Goal: Task Accomplishment & Management: Use online tool/utility

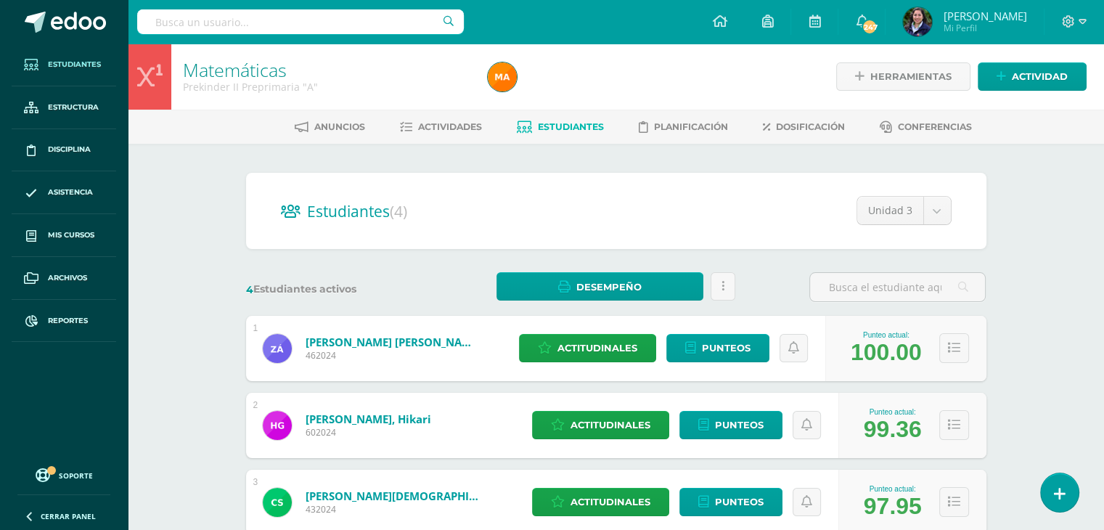
click at [49, 65] on span "Estudiantes" at bounding box center [74, 65] width 53 height 12
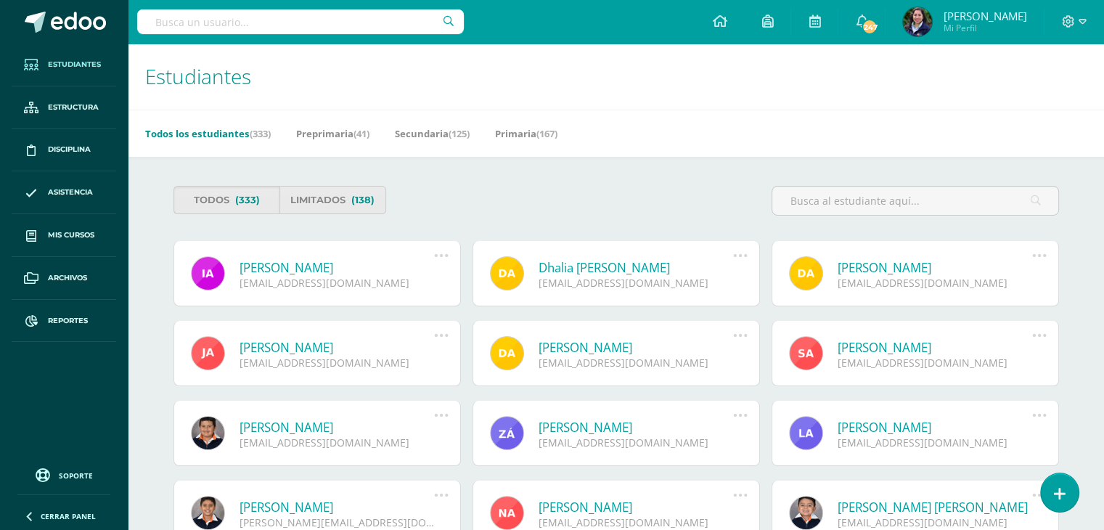
click at [246, 22] on input "text" at bounding box center [300, 21] width 327 height 25
type input "kinder"
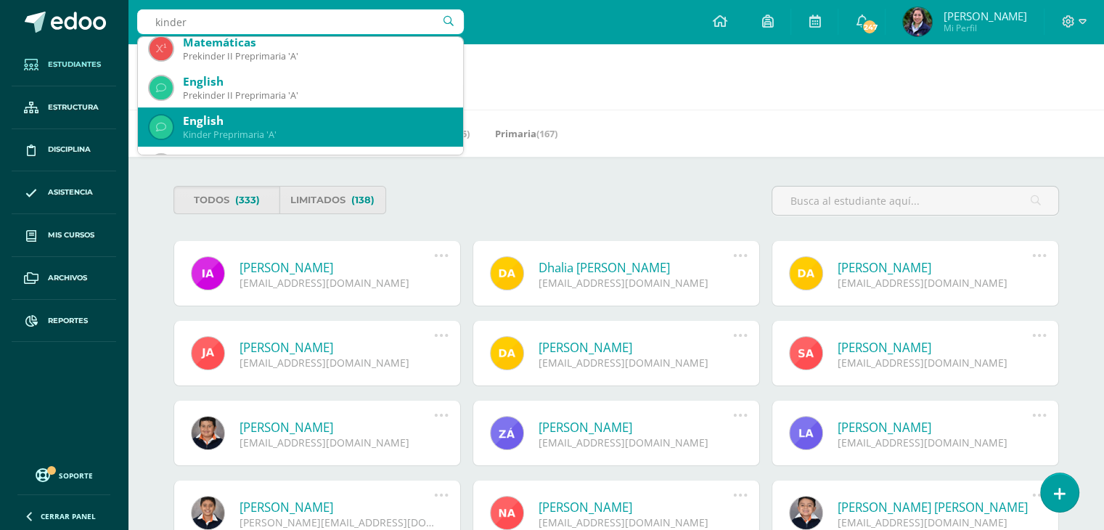
scroll to position [322, 0]
click at [229, 117] on div "English" at bounding box center [317, 120] width 269 height 15
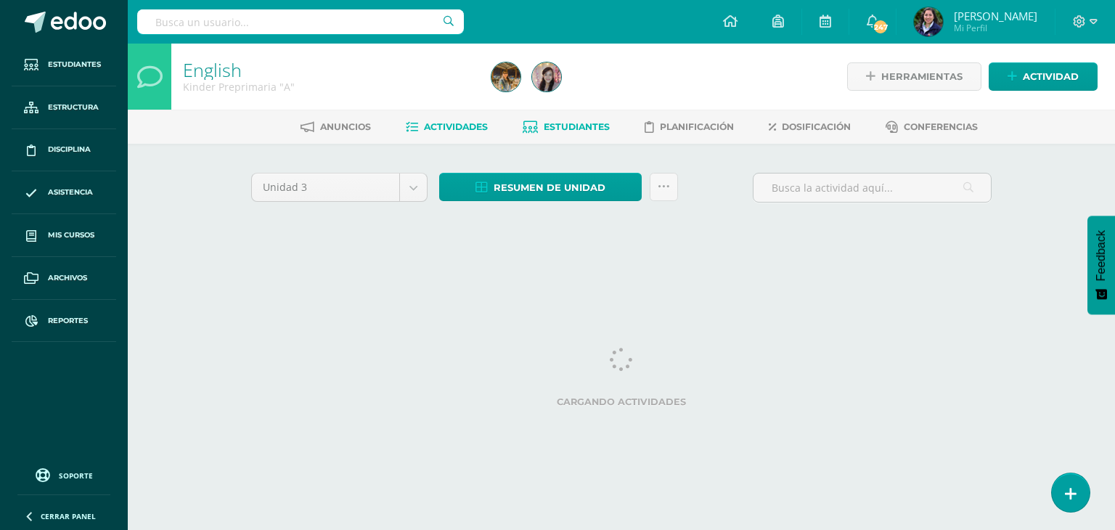
click at [582, 131] on span "Estudiantes" at bounding box center [577, 126] width 66 height 11
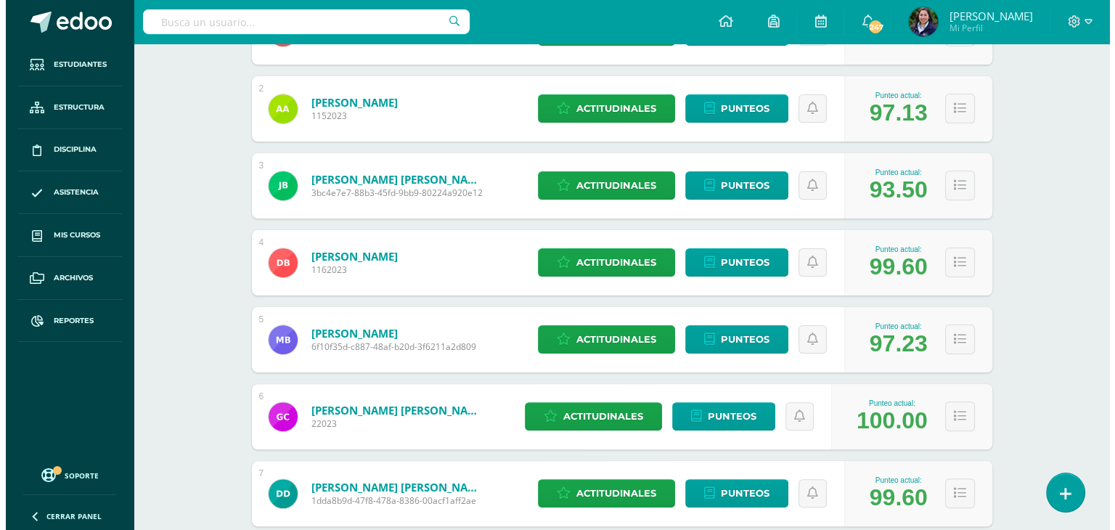
scroll to position [315, 0]
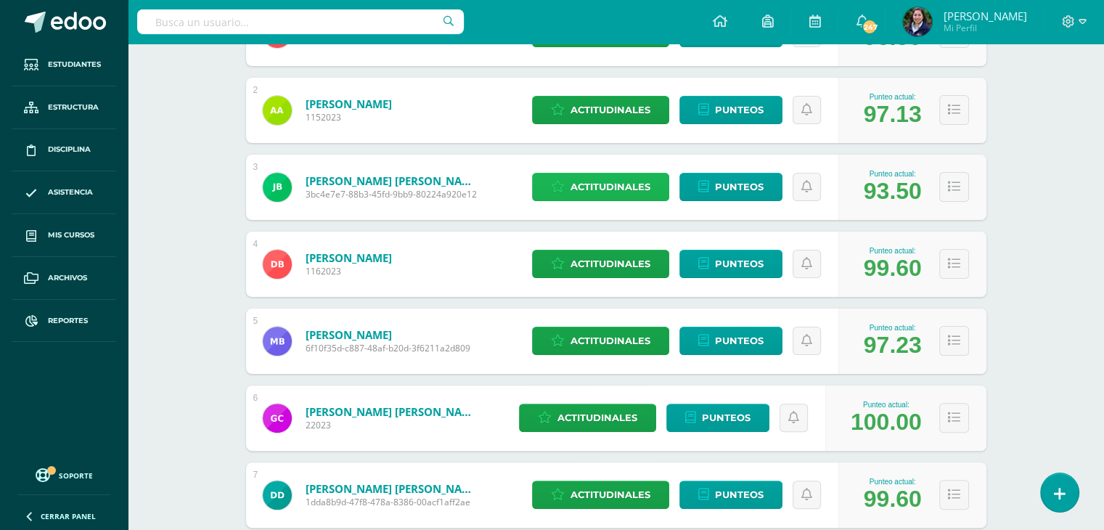
click at [606, 181] on span "Actitudinales" at bounding box center [611, 186] width 80 height 27
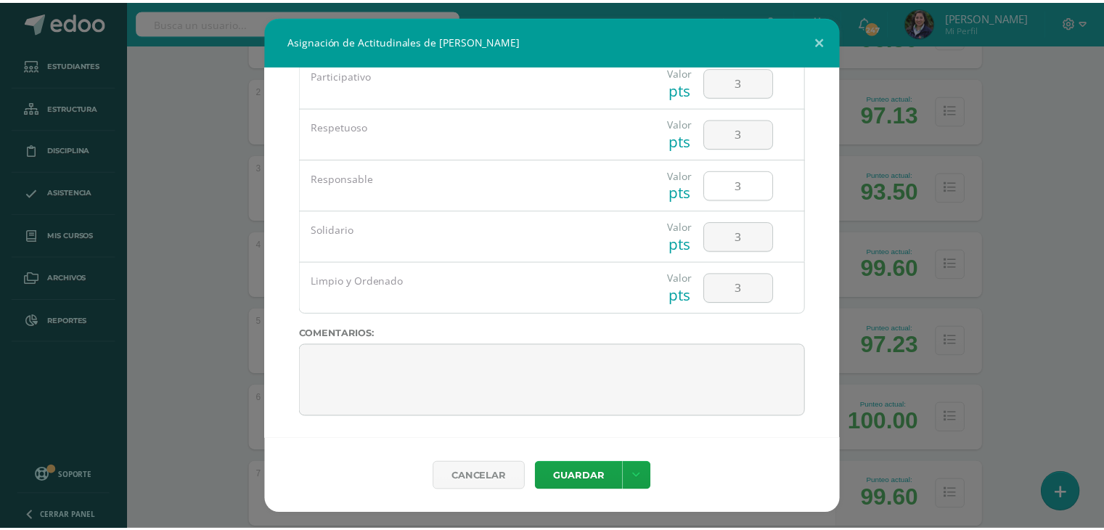
scroll to position [0, 0]
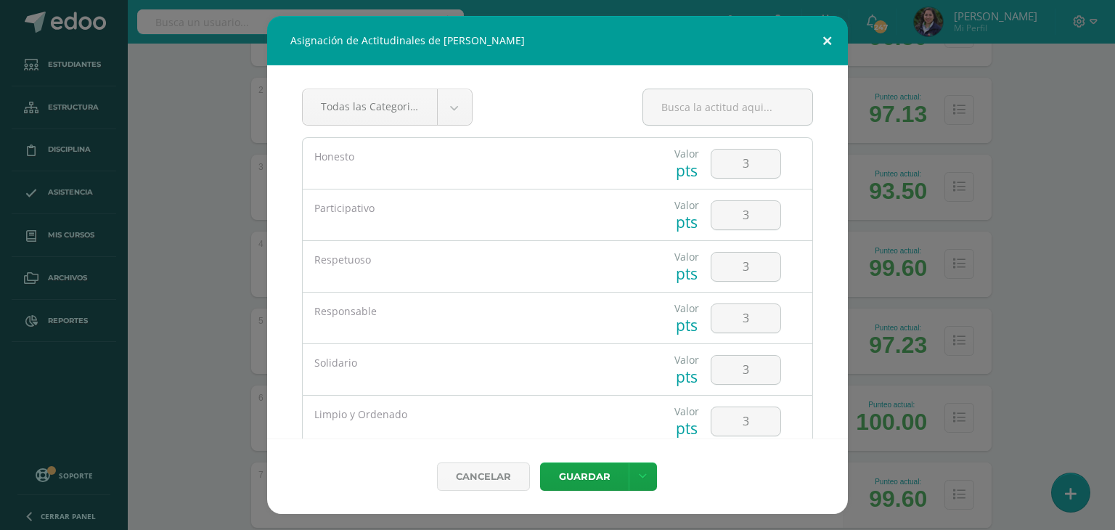
click at [831, 44] on button at bounding box center [826, 40] width 41 height 49
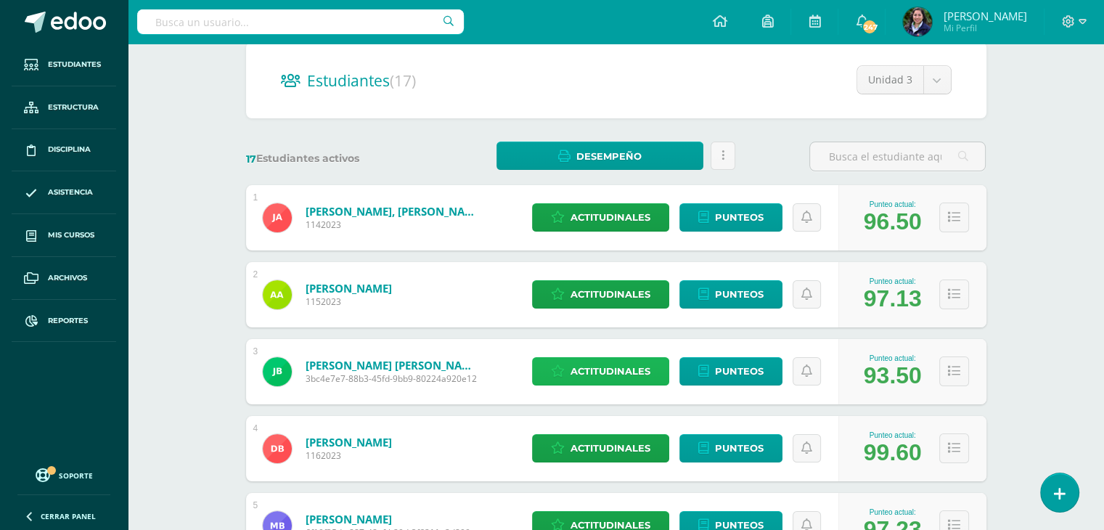
scroll to position [128, 0]
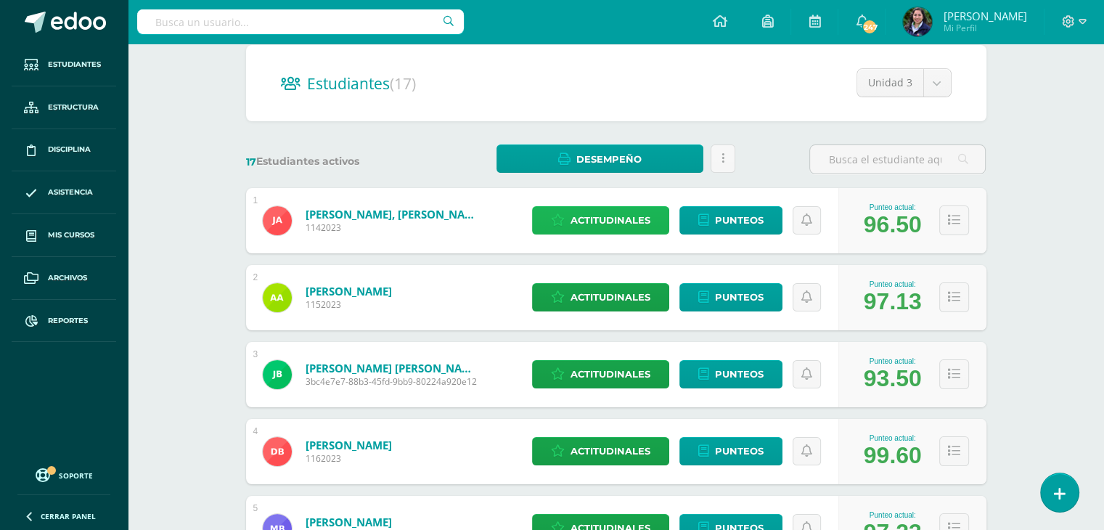
click at [600, 221] on span "Actitudinales" at bounding box center [611, 220] width 80 height 27
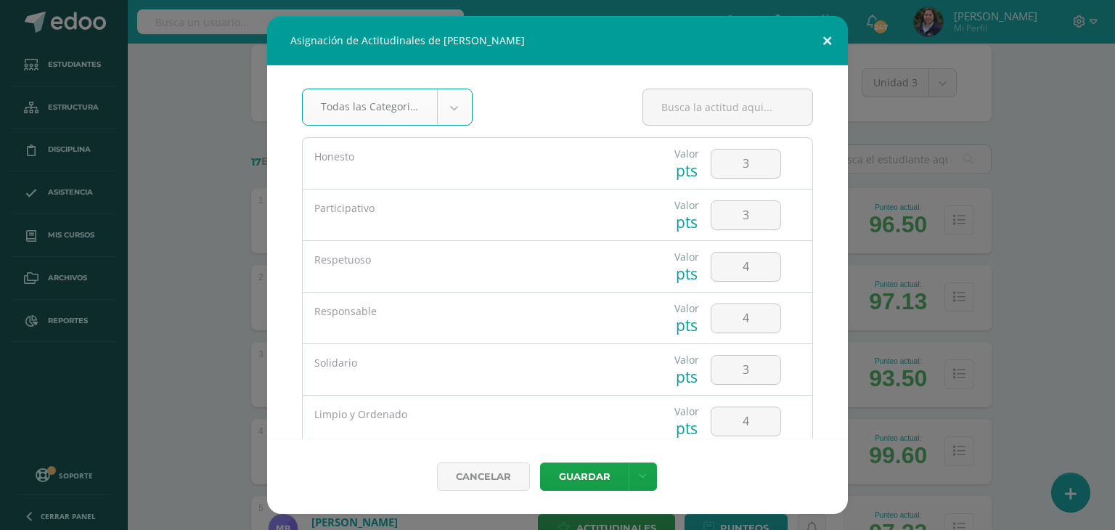
click at [832, 38] on button at bounding box center [826, 40] width 41 height 49
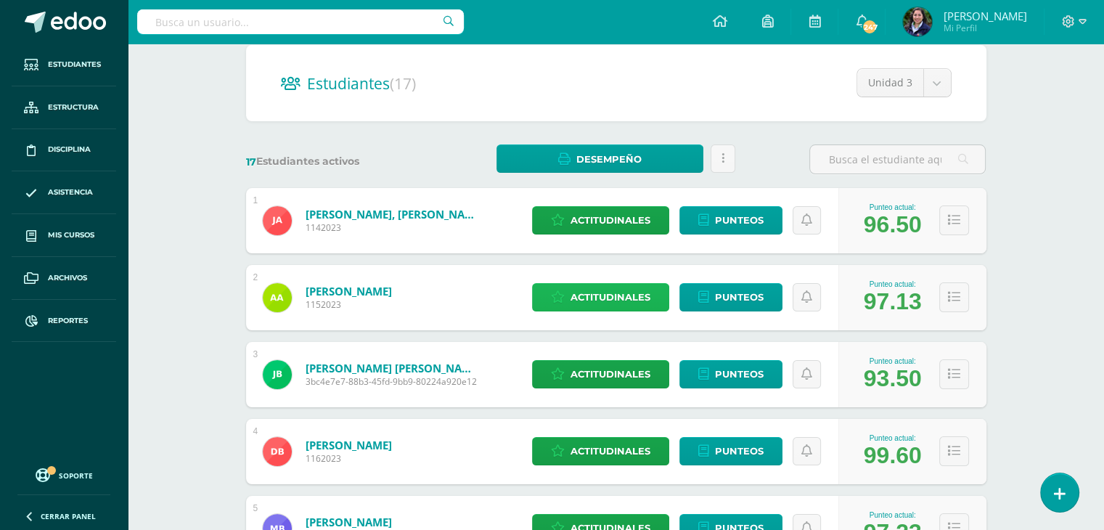
click at [598, 298] on span "Actitudinales" at bounding box center [611, 297] width 80 height 27
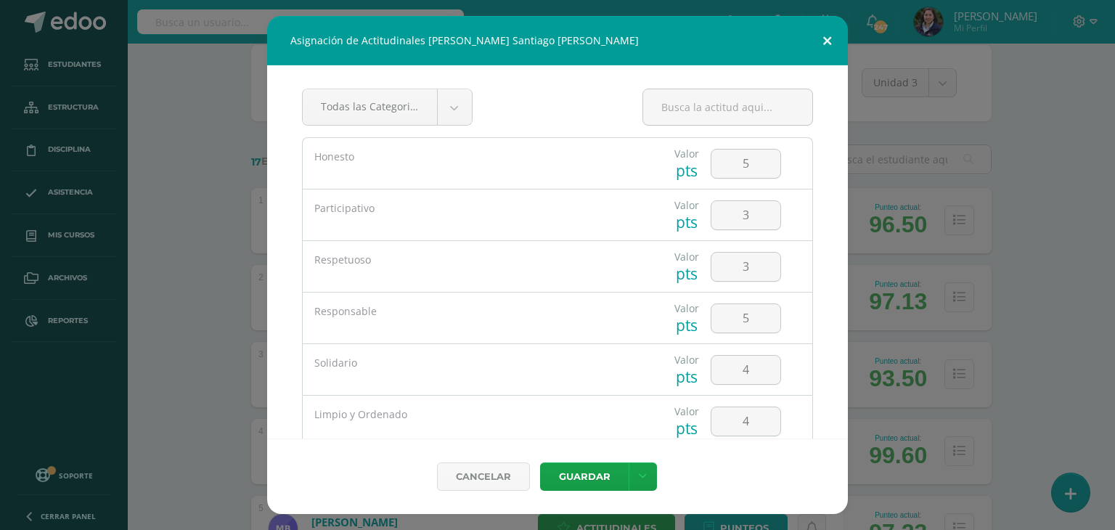
click at [820, 36] on button at bounding box center [826, 40] width 41 height 49
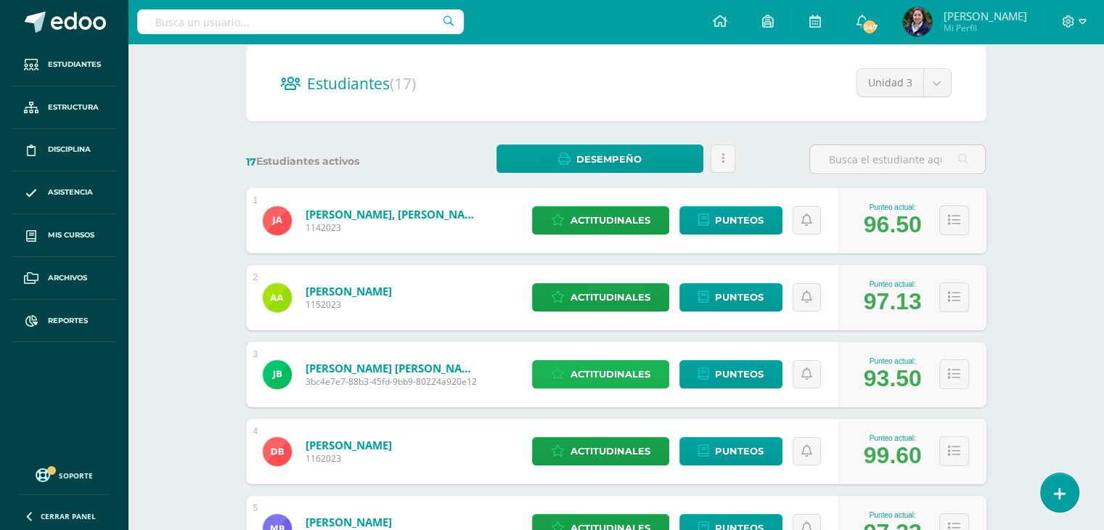
click at [633, 378] on span "Actitudinales" at bounding box center [611, 374] width 80 height 27
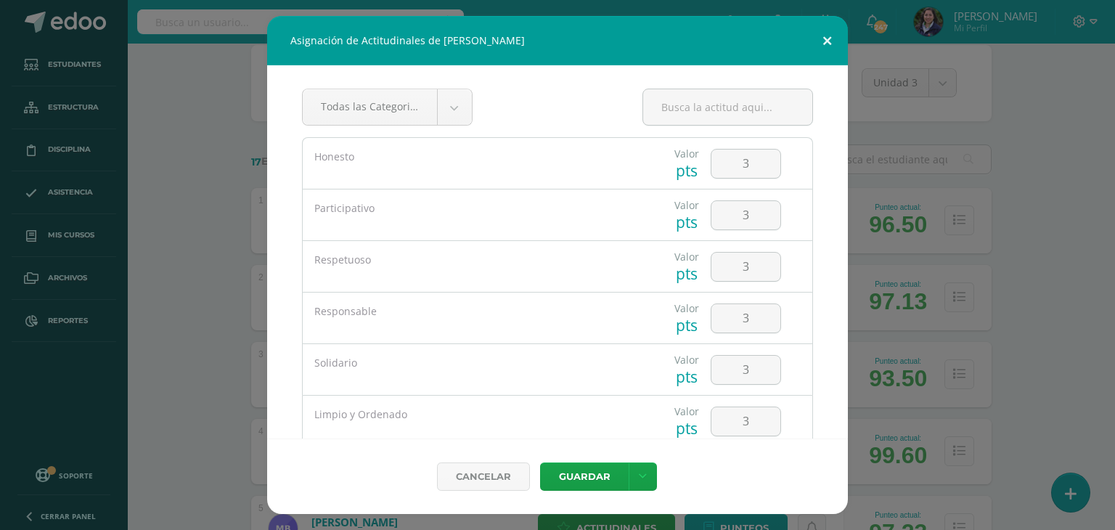
click at [831, 38] on button at bounding box center [826, 40] width 41 height 49
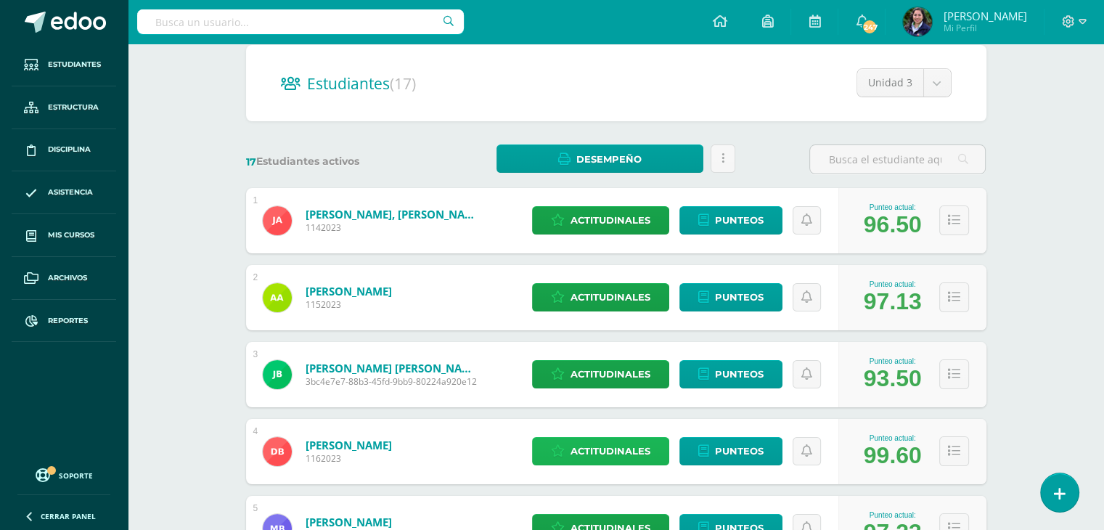
click at [647, 459] on span "Actitudinales" at bounding box center [611, 451] width 80 height 27
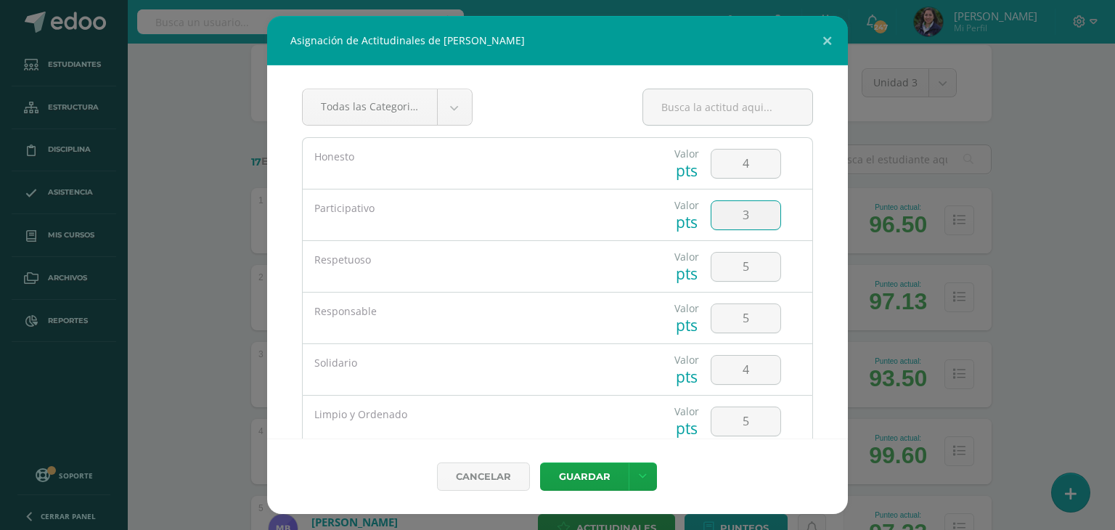
click at [743, 219] on input "3" at bounding box center [745, 215] width 69 height 28
type input "4"
click at [828, 46] on button at bounding box center [826, 40] width 41 height 49
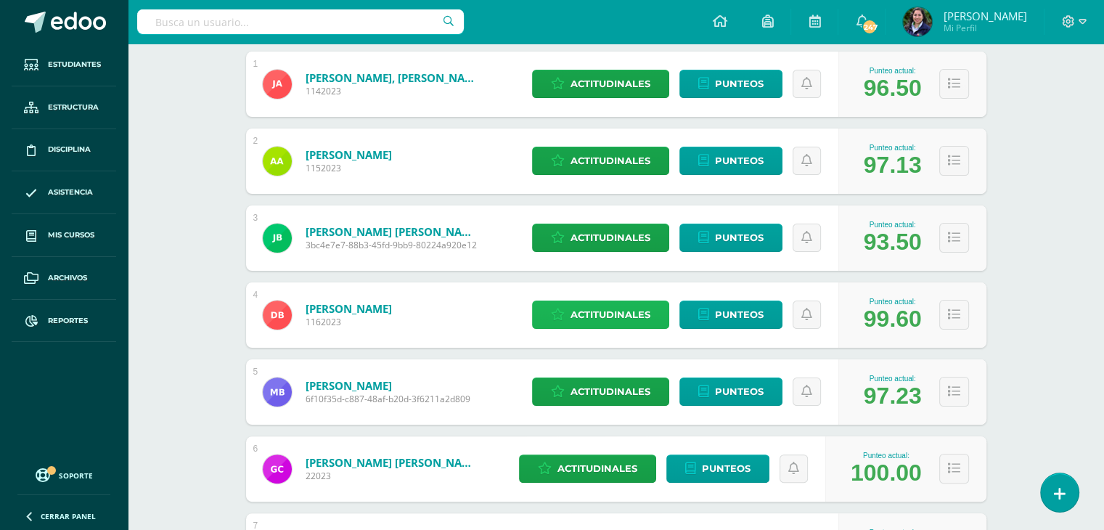
scroll to position [264, 0]
click at [617, 323] on span "Actitudinales" at bounding box center [611, 314] width 80 height 27
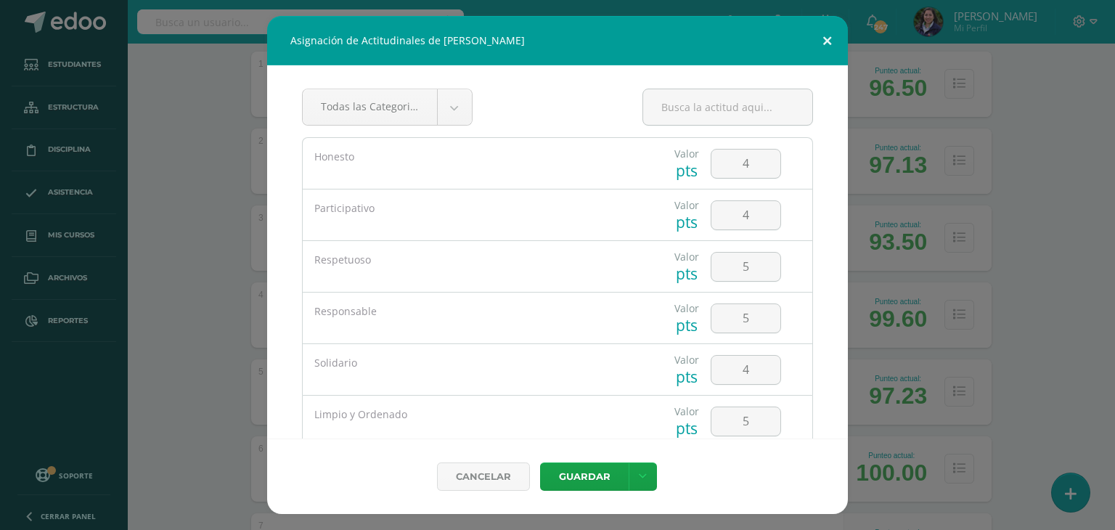
click at [827, 43] on button at bounding box center [826, 40] width 41 height 49
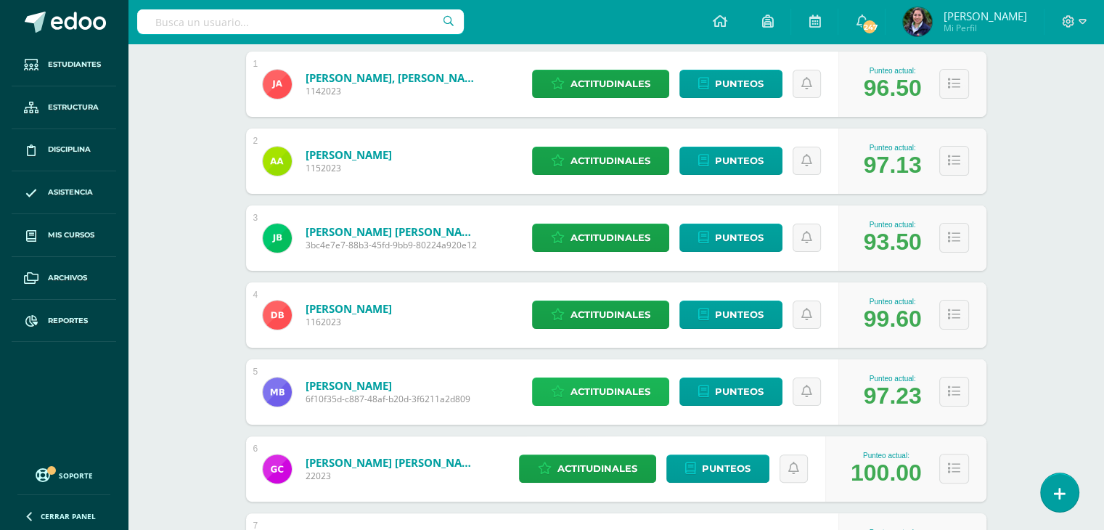
click at [624, 390] on span "Actitudinales" at bounding box center [611, 391] width 80 height 27
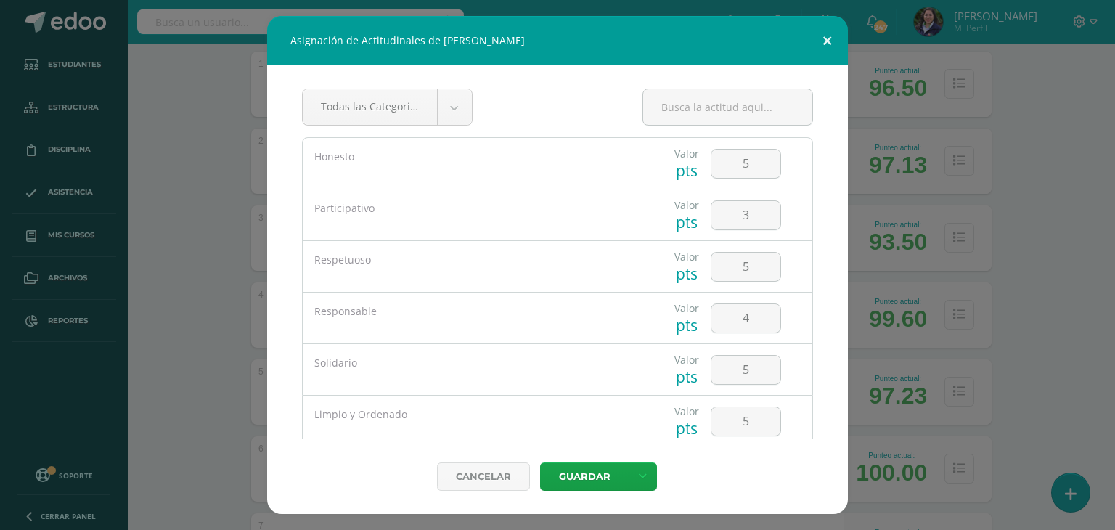
click at [832, 47] on button at bounding box center [826, 40] width 41 height 49
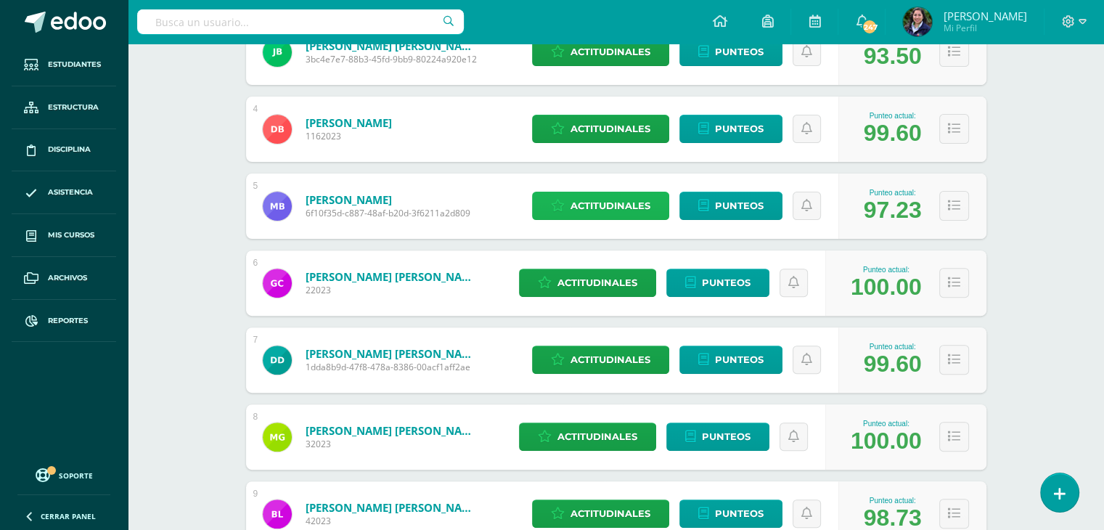
scroll to position [453, 0]
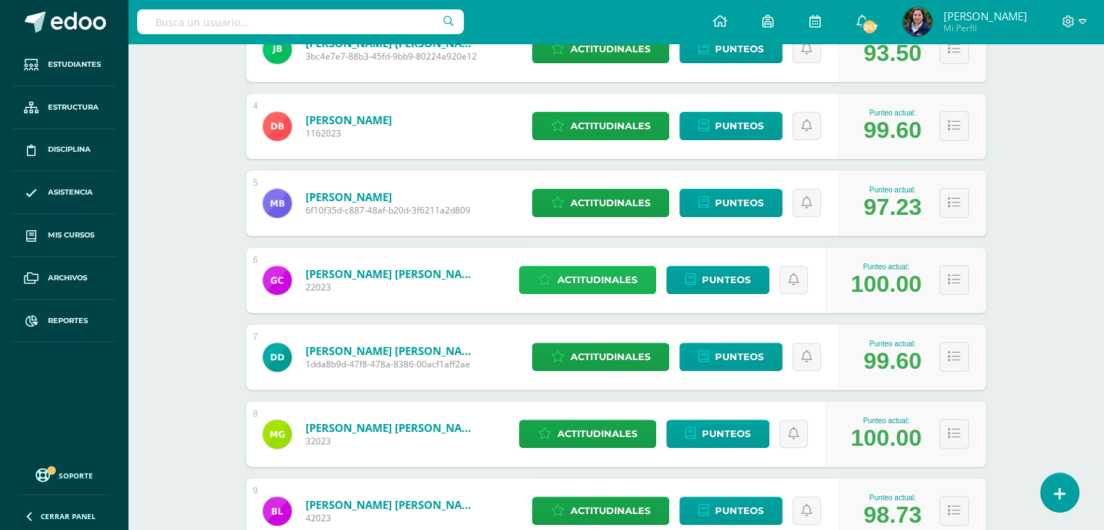
click at [616, 285] on span "Actitudinales" at bounding box center [597, 279] width 80 height 27
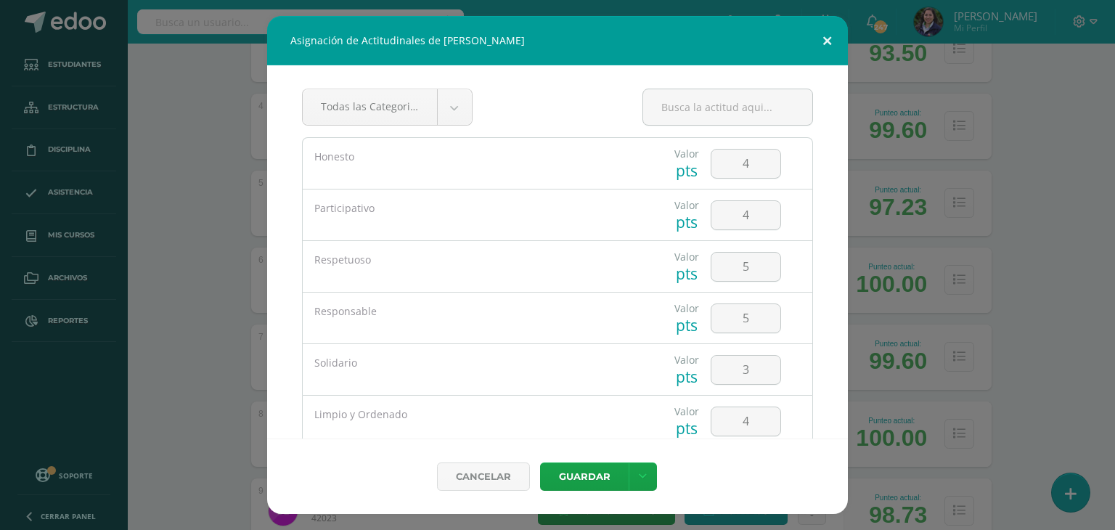
click at [819, 47] on button at bounding box center [826, 40] width 41 height 49
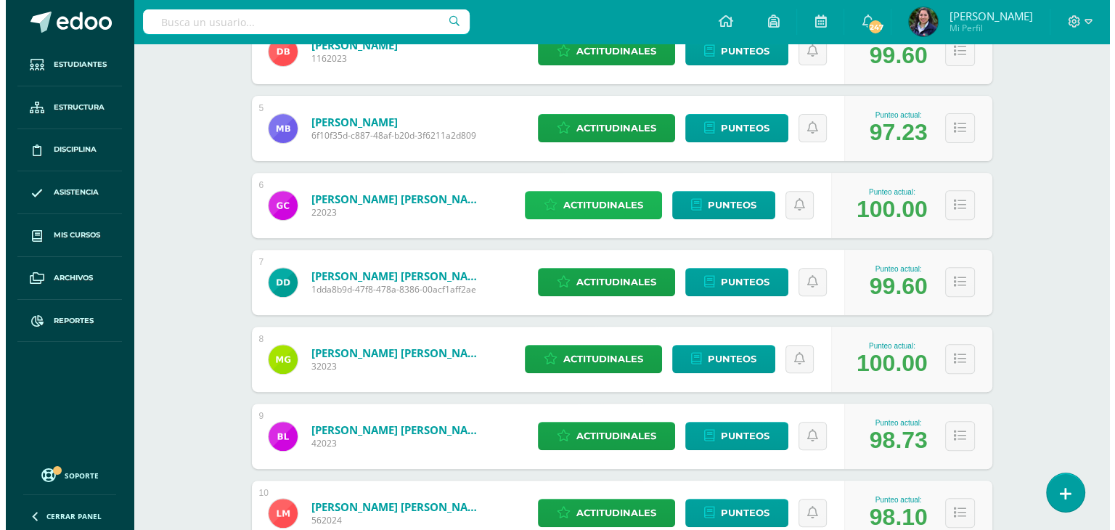
scroll to position [534, 0]
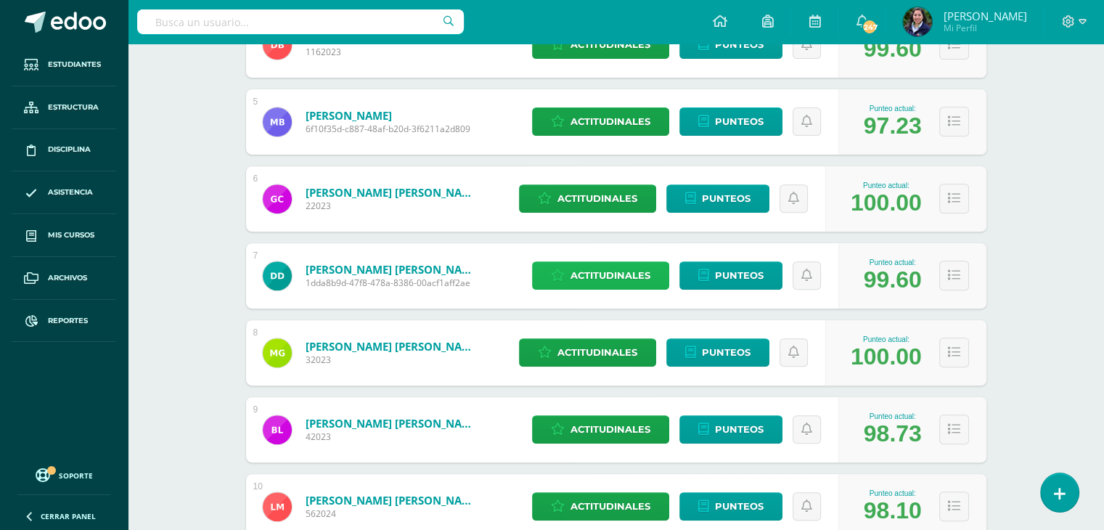
click at [583, 274] on span "Actitudinales" at bounding box center [611, 275] width 80 height 27
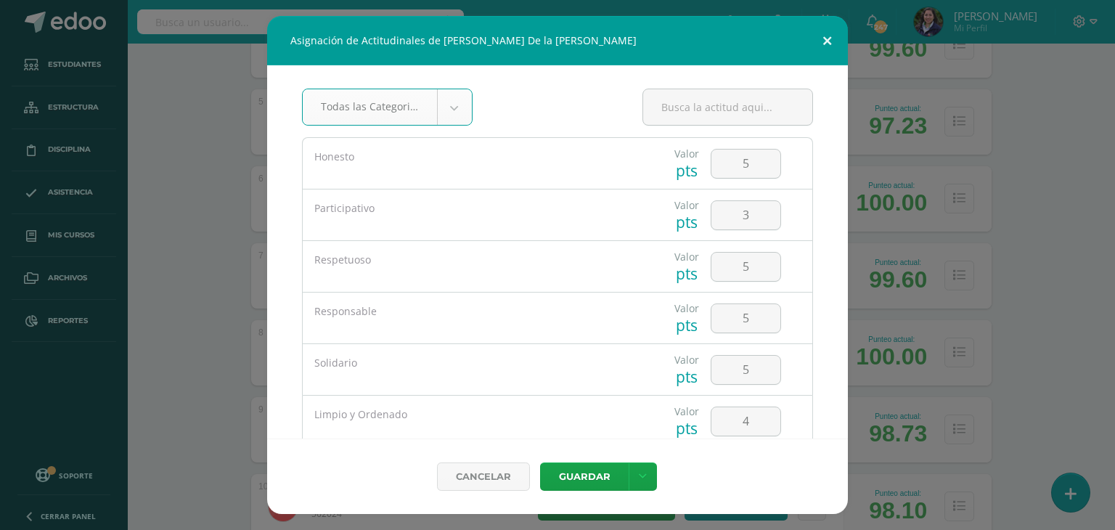
click at [827, 49] on button at bounding box center [826, 40] width 41 height 49
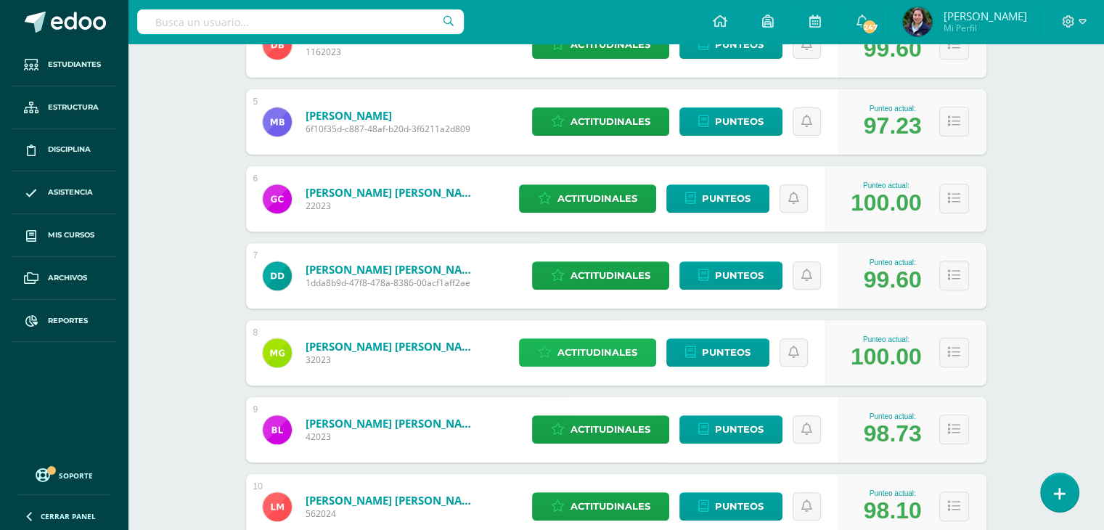
click at [548, 348] on icon at bounding box center [545, 352] width 14 height 12
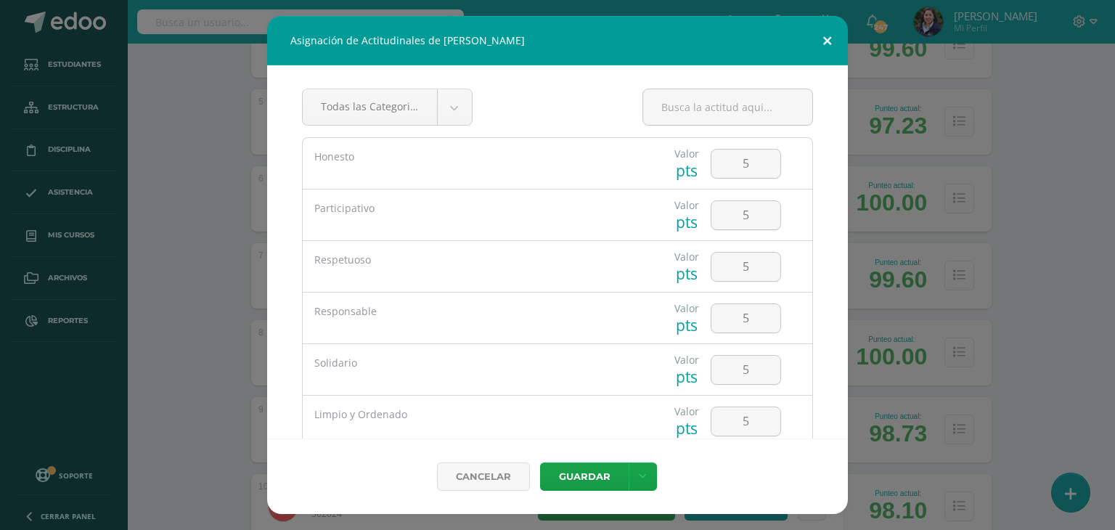
click at [824, 33] on button at bounding box center [826, 40] width 41 height 49
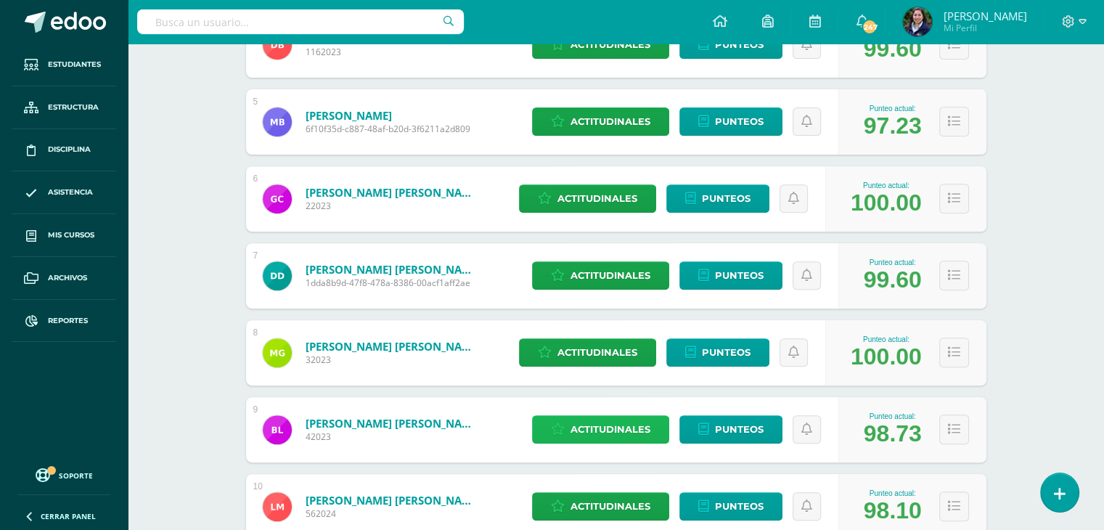
click at [623, 430] on span "Actitudinales" at bounding box center [611, 429] width 80 height 27
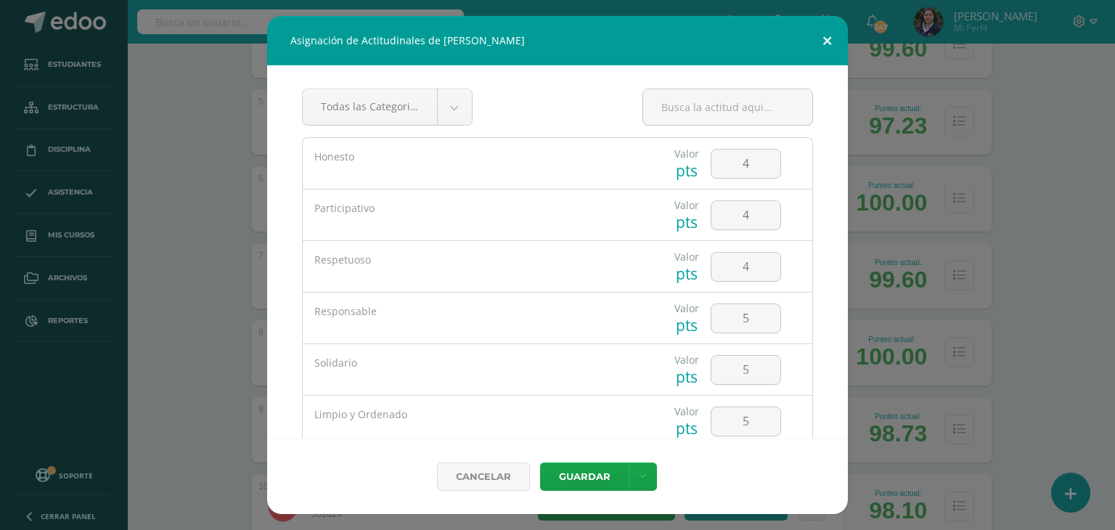
click at [830, 41] on button at bounding box center [826, 40] width 41 height 49
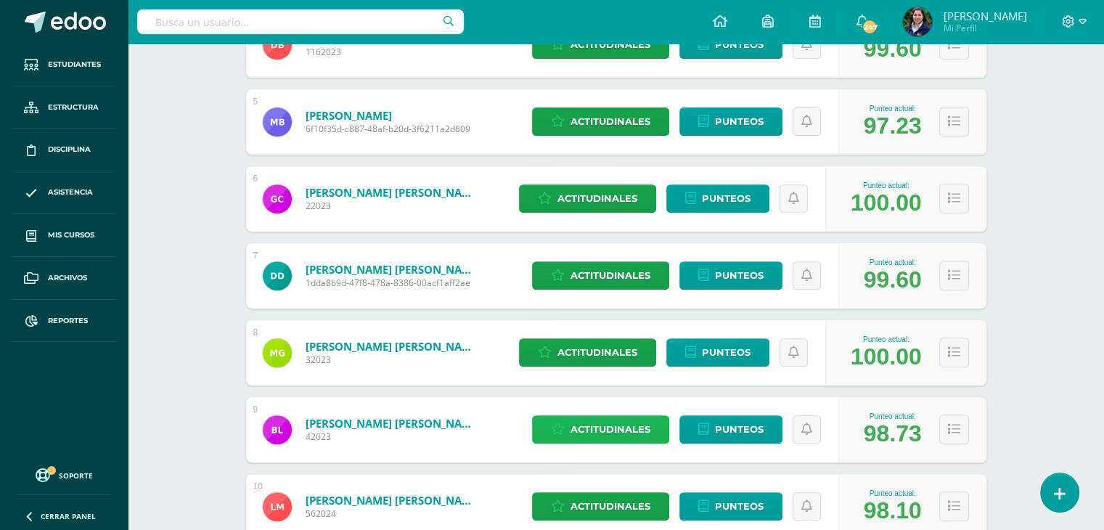
click at [618, 416] on span "Actitudinales" at bounding box center [611, 429] width 80 height 27
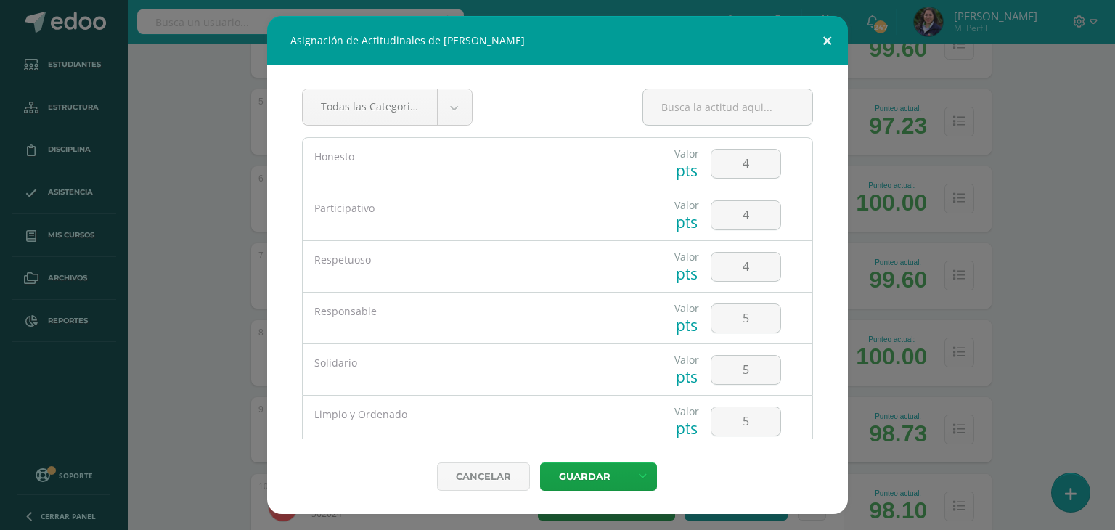
click at [836, 39] on button at bounding box center [826, 40] width 41 height 49
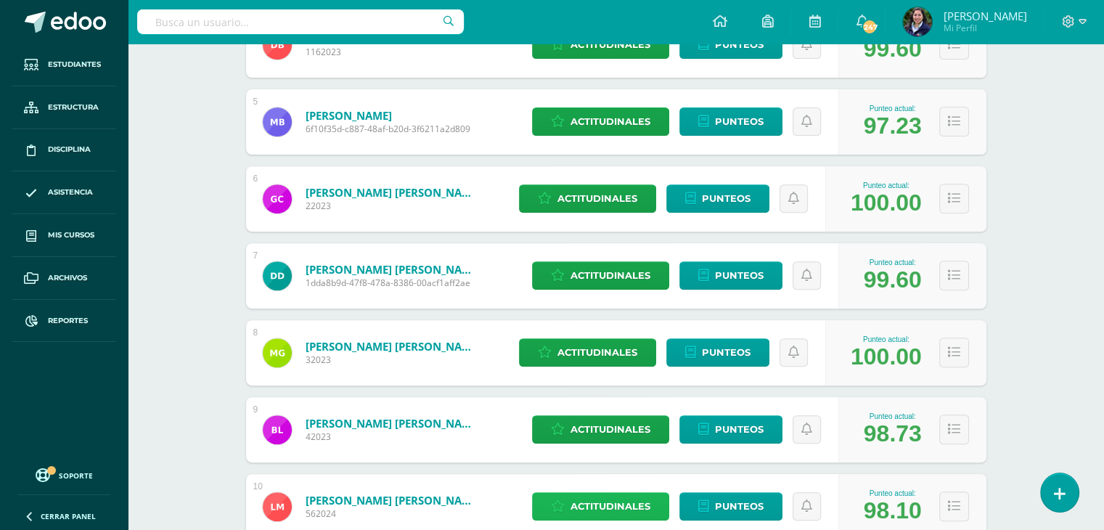
click at [575, 518] on span "Actitudinales" at bounding box center [611, 506] width 80 height 27
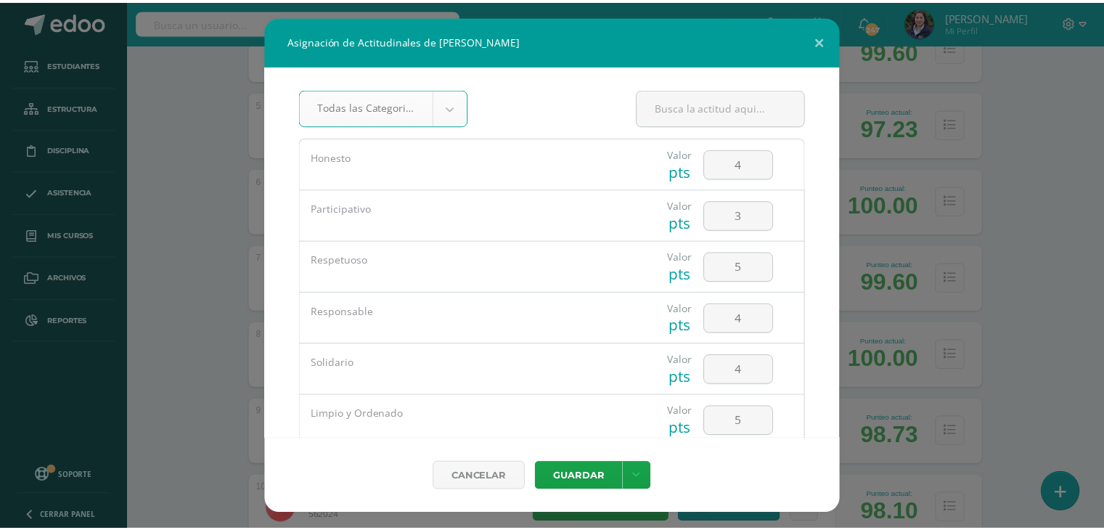
scroll to position [531, 0]
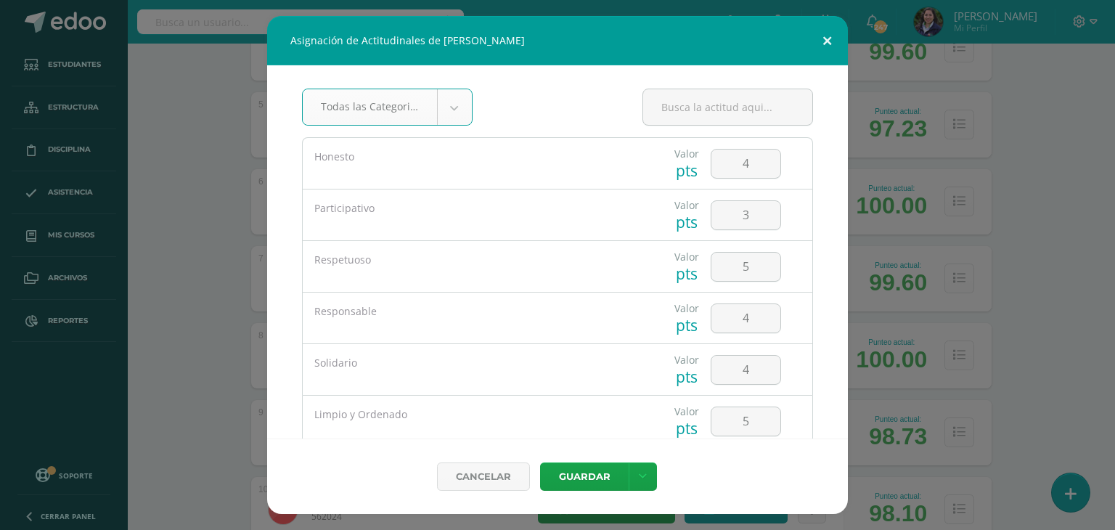
click at [823, 44] on button at bounding box center [826, 40] width 41 height 49
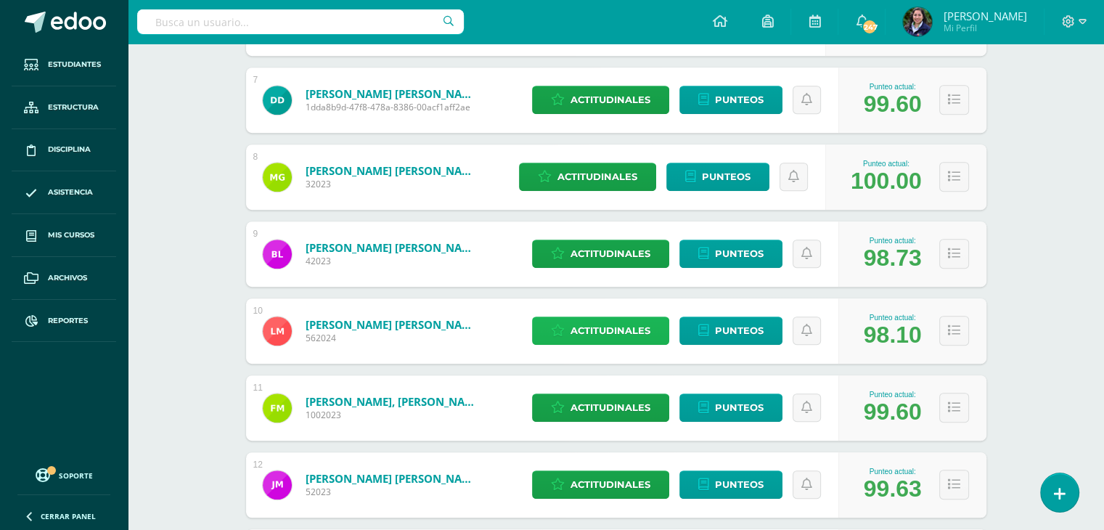
scroll to position [726, 0]
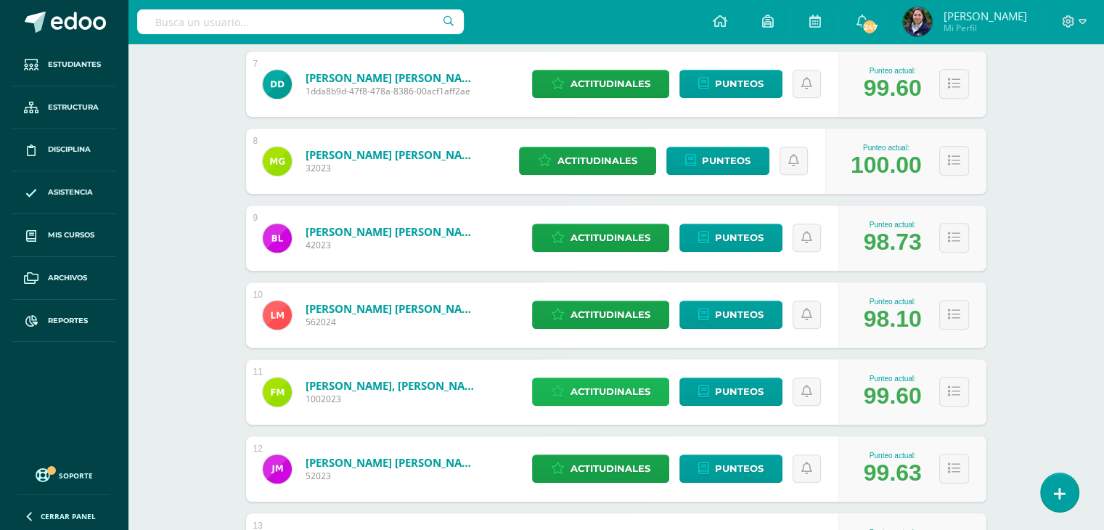
click at [595, 390] on span "Actitudinales" at bounding box center [611, 391] width 80 height 27
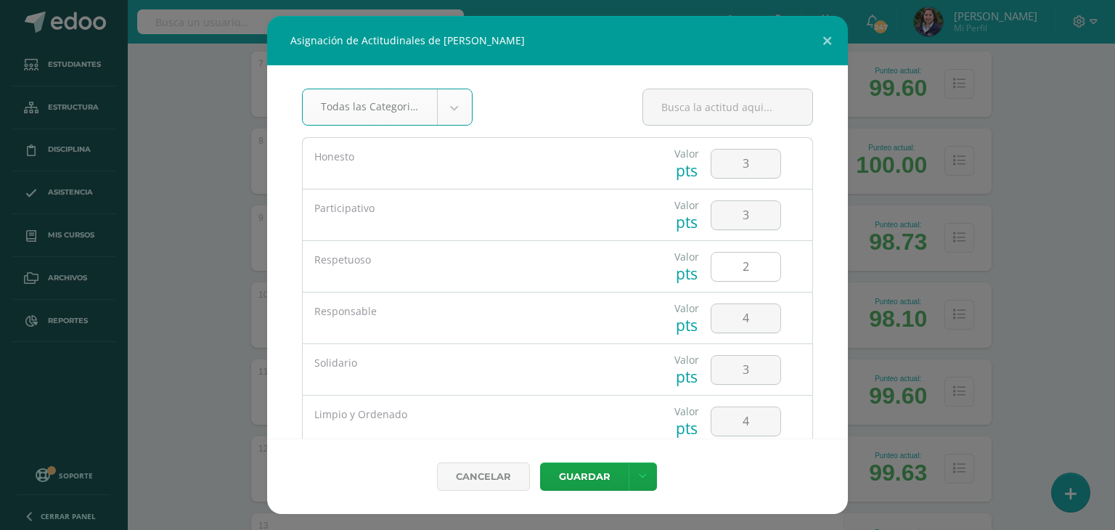
click at [764, 265] on input "2" at bounding box center [745, 267] width 69 height 28
type input "2"
type input "3"
click at [578, 478] on button "Guardar" at bounding box center [584, 476] width 89 height 28
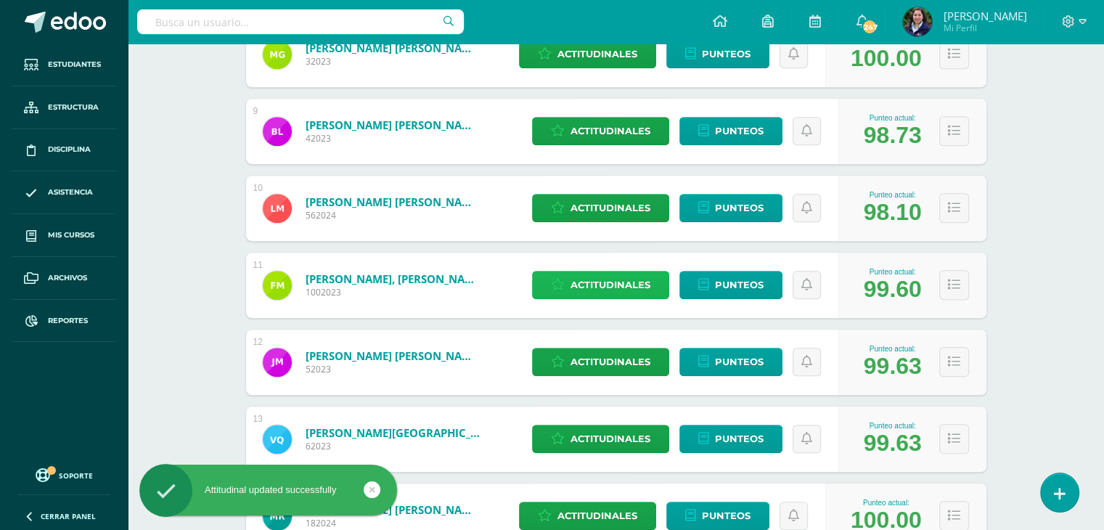
scroll to position [836, 0]
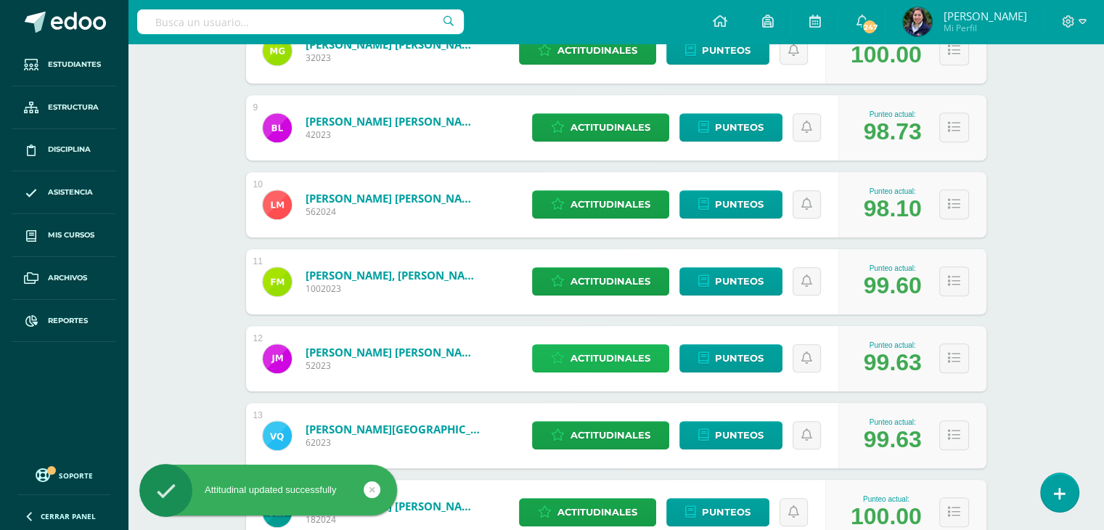
click at [618, 363] on span "Actitudinales" at bounding box center [611, 358] width 80 height 27
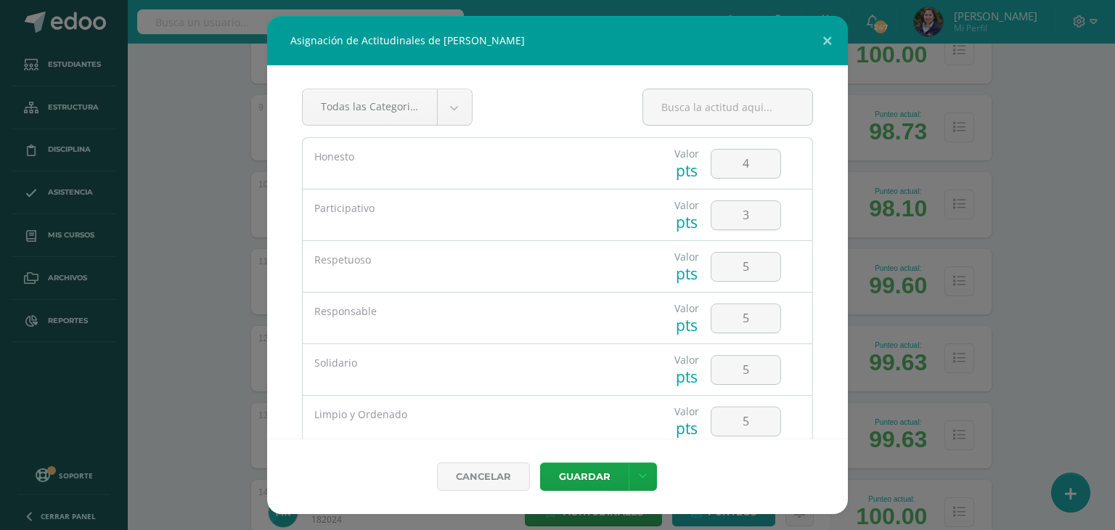
click at [618, 363] on div "Solidario" at bounding box center [472, 363] width 316 height 15
click at [841, 38] on button at bounding box center [826, 40] width 41 height 49
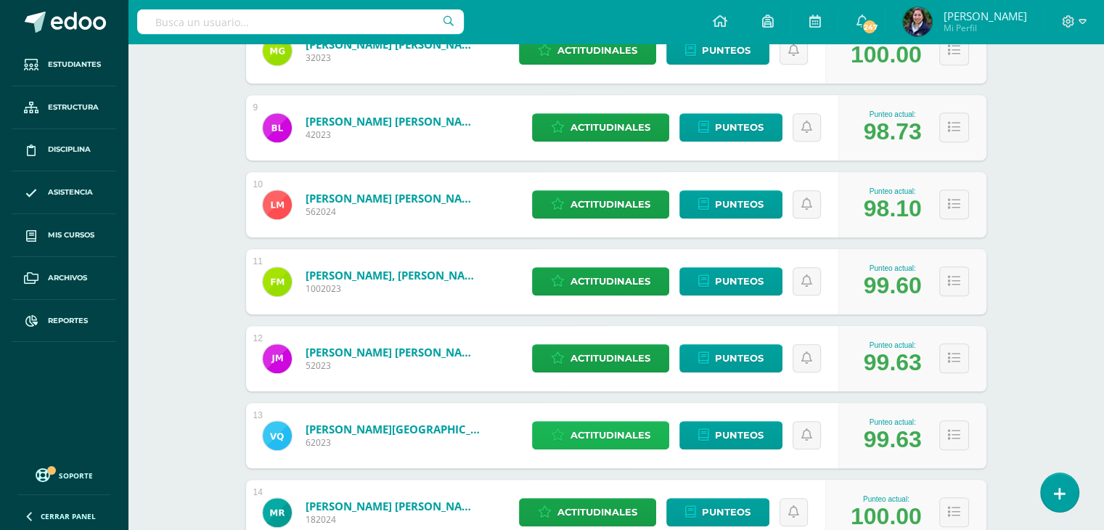
click at [627, 441] on span "Actitudinales" at bounding box center [611, 435] width 80 height 27
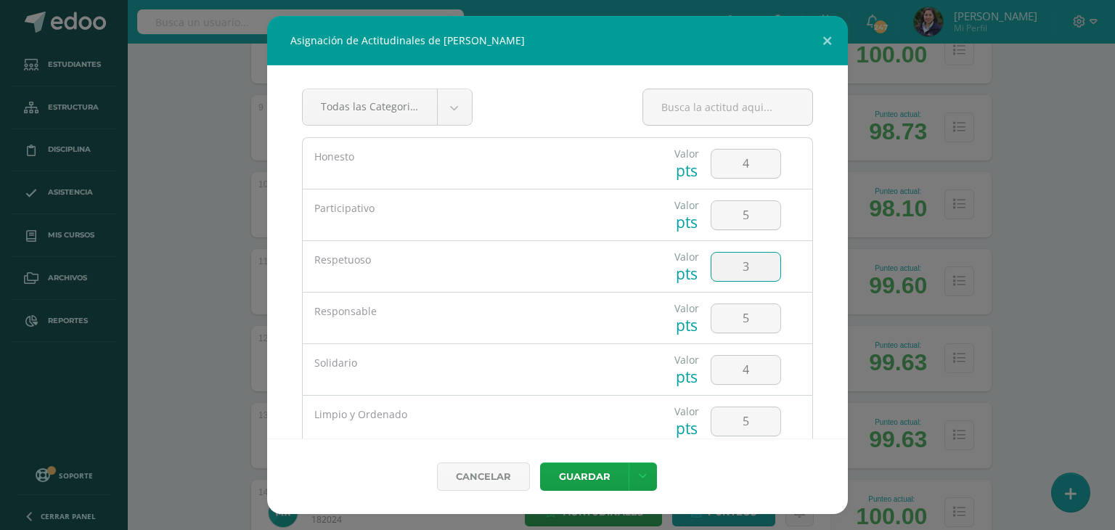
click at [745, 266] on input "3" at bounding box center [745, 267] width 69 height 28
type input "4"
click at [562, 485] on button "Guardar" at bounding box center [584, 476] width 89 height 28
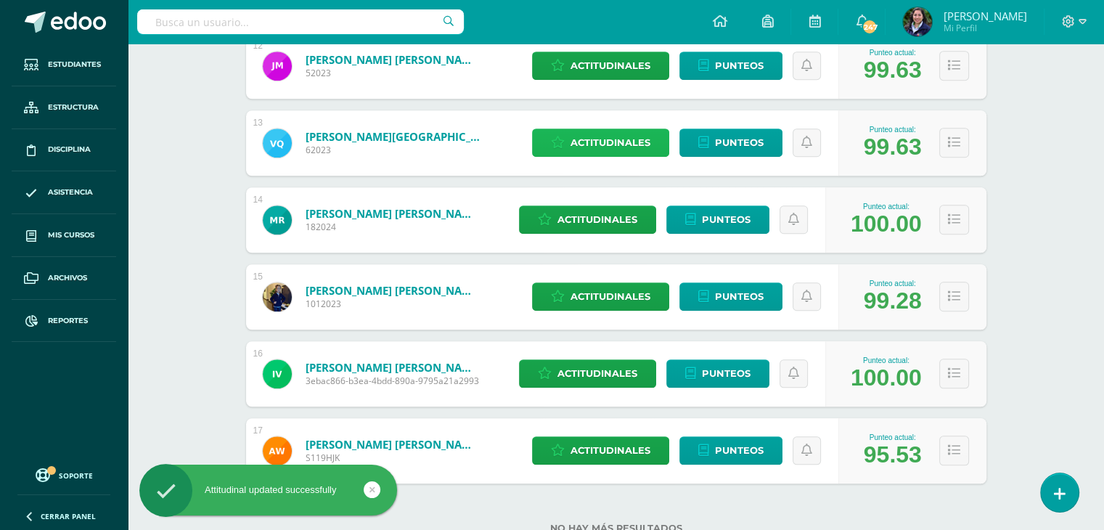
scroll to position [1129, 0]
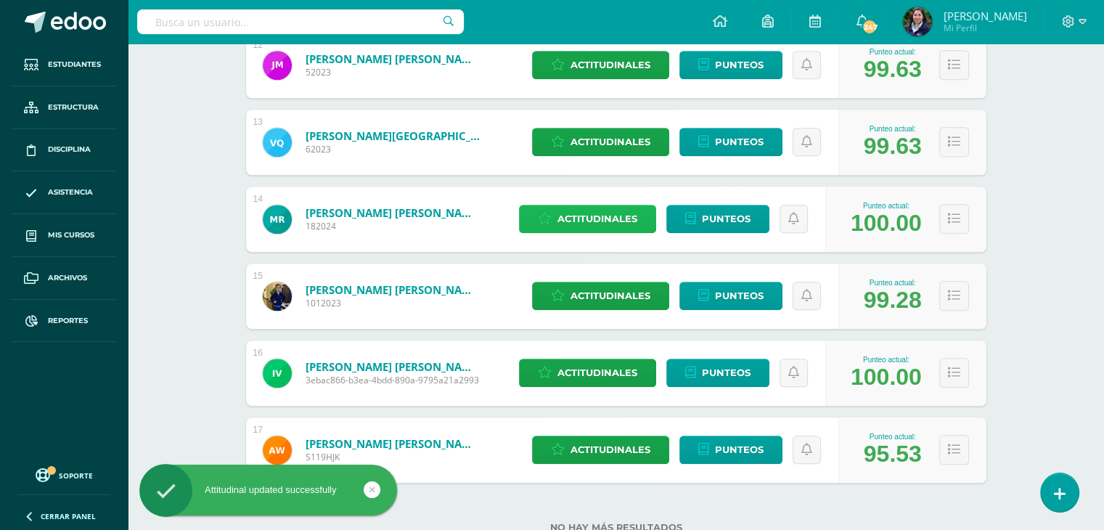
click at [637, 214] on span "Actitudinales" at bounding box center [597, 218] width 80 height 27
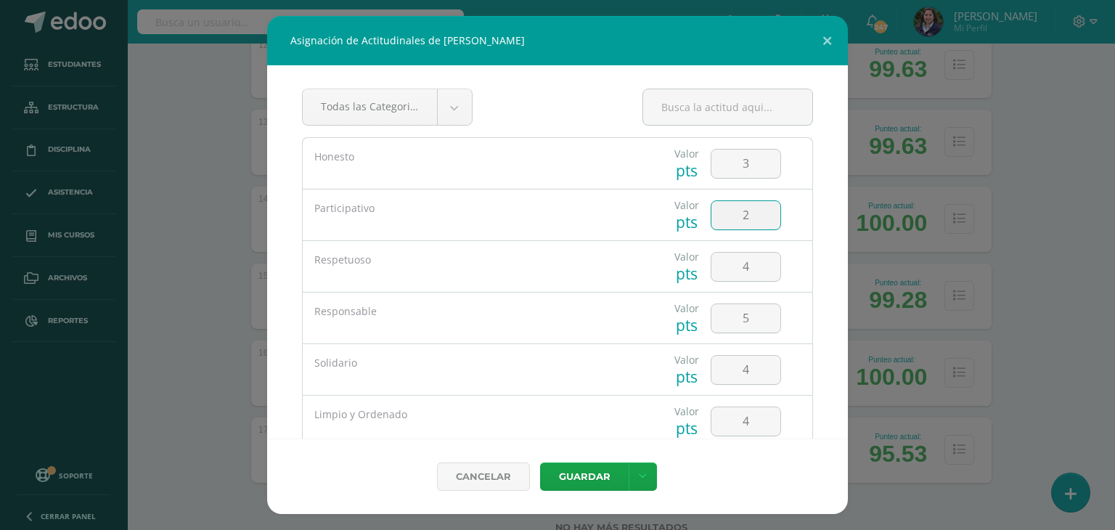
click at [743, 218] on input "2" at bounding box center [745, 215] width 69 height 28
type input "2"
type input "3"
click at [616, 484] on button "Guardar" at bounding box center [584, 476] width 89 height 28
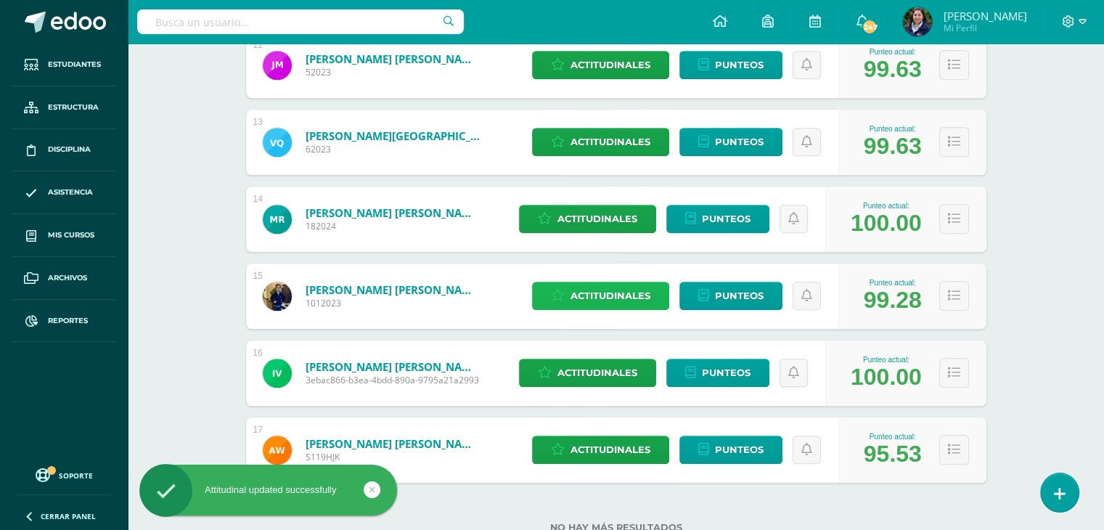
click at [581, 301] on span "Actitudinales" at bounding box center [611, 295] width 80 height 27
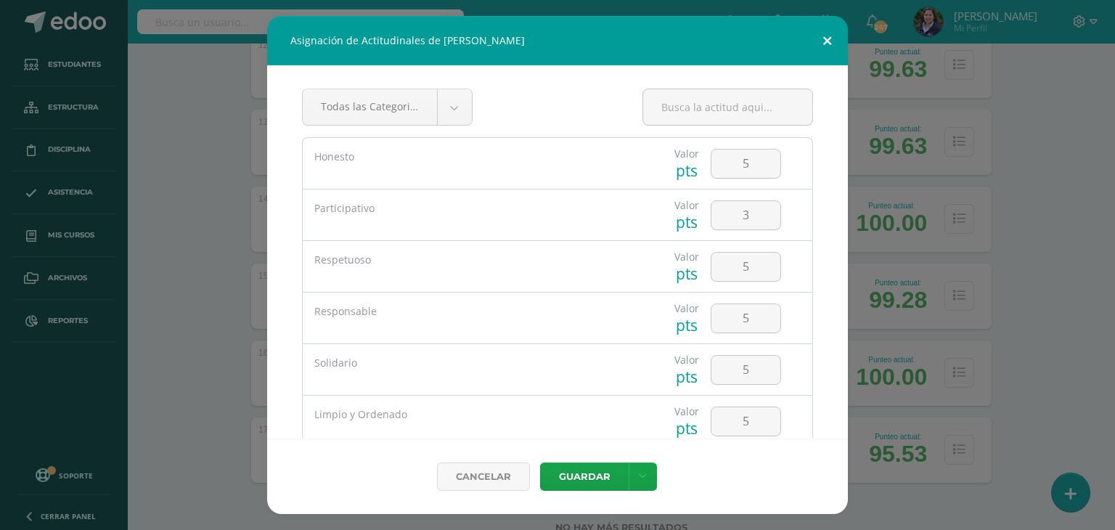
click at [827, 41] on button at bounding box center [826, 40] width 41 height 49
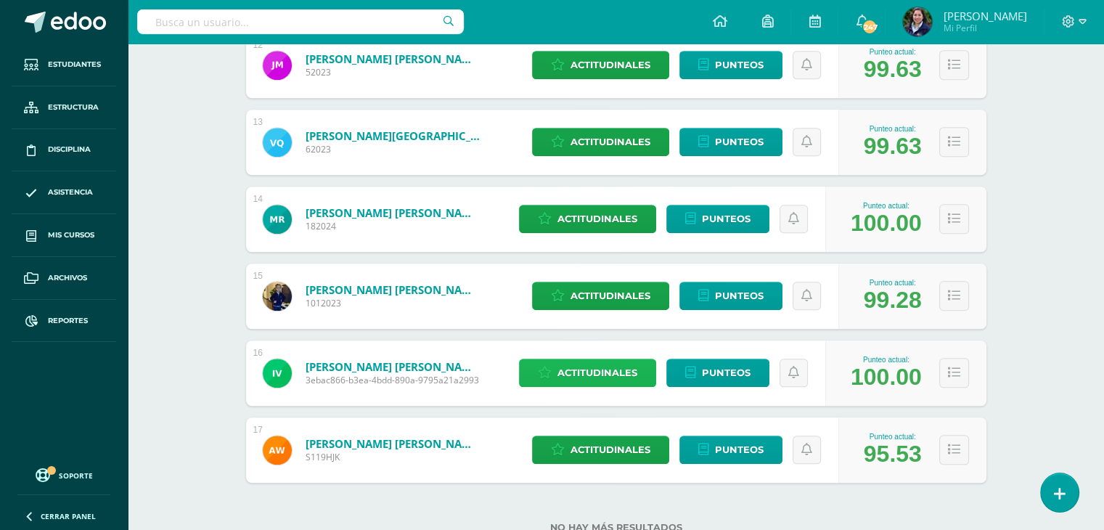
click at [605, 372] on span "Actitudinales" at bounding box center [597, 372] width 80 height 27
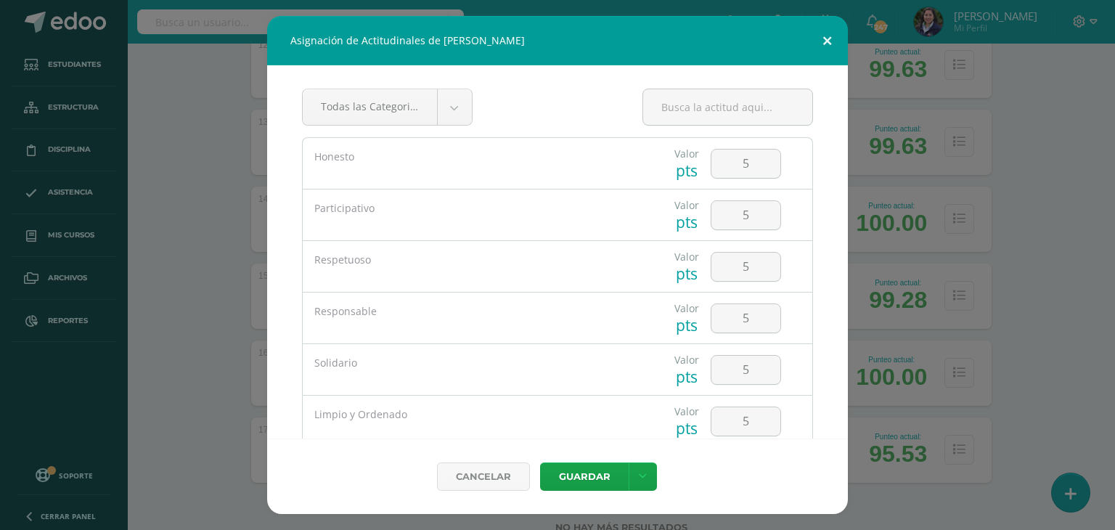
click at [825, 47] on button at bounding box center [826, 40] width 41 height 49
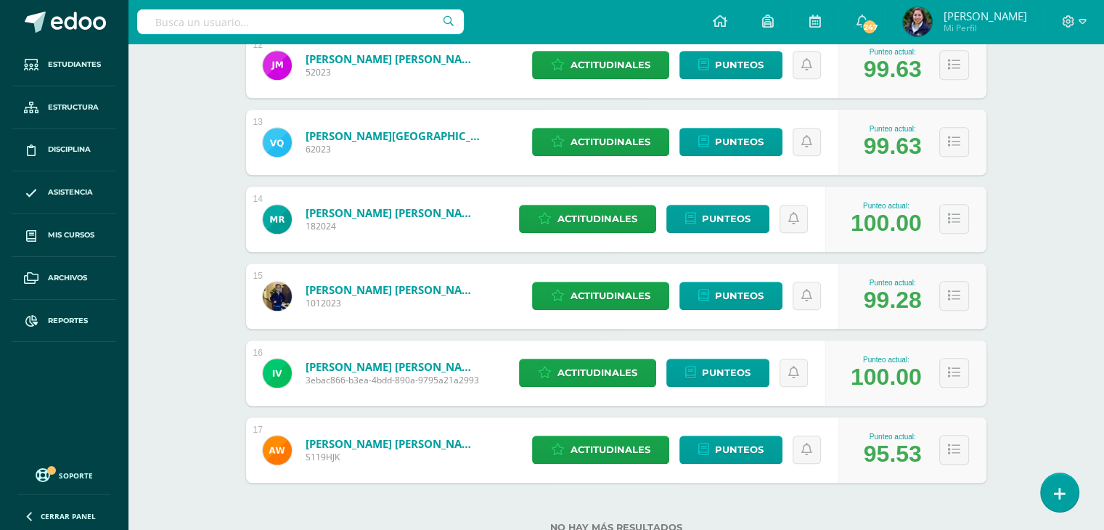
click at [613, 464] on div "Actitudinales Punteos" at bounding box center [682, 449] width 314 height 65
click at [627, 439] on span "Actitudinales" at bounding box center [611, 449] width 80 height 27
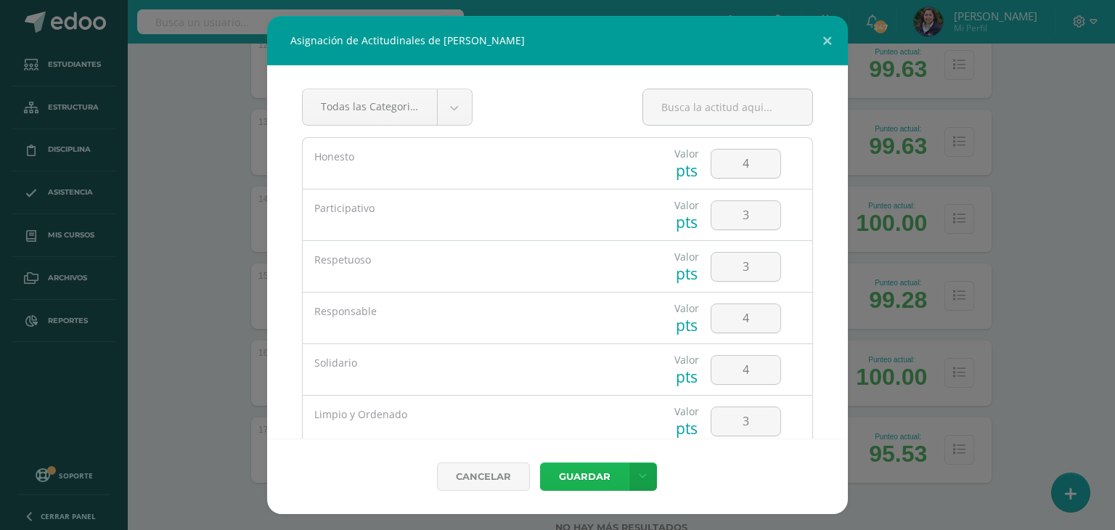
click at [571, 483] on button "Guardar" at bounding box center [584, 476] width 89 height 28
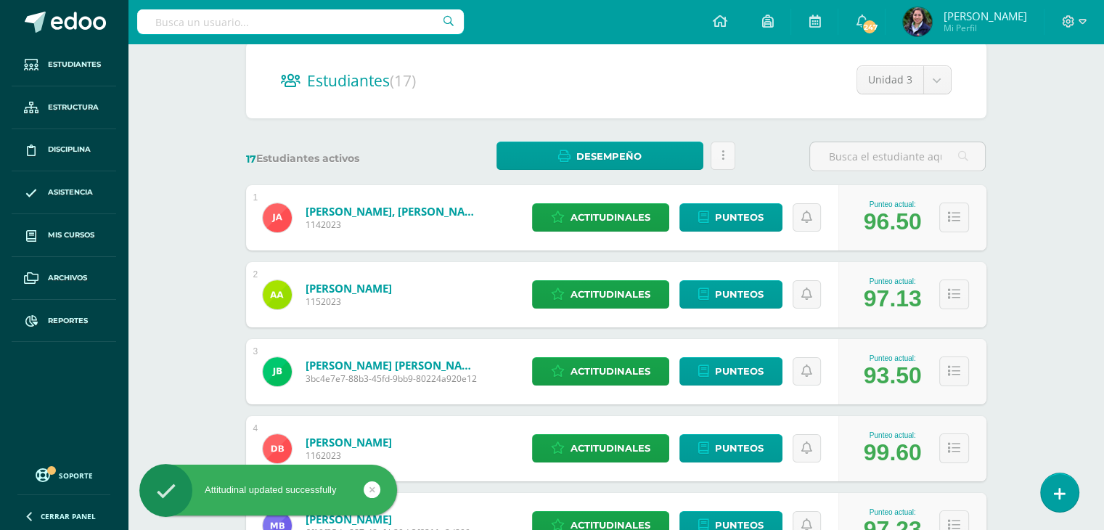
scroll to position [133, 0]
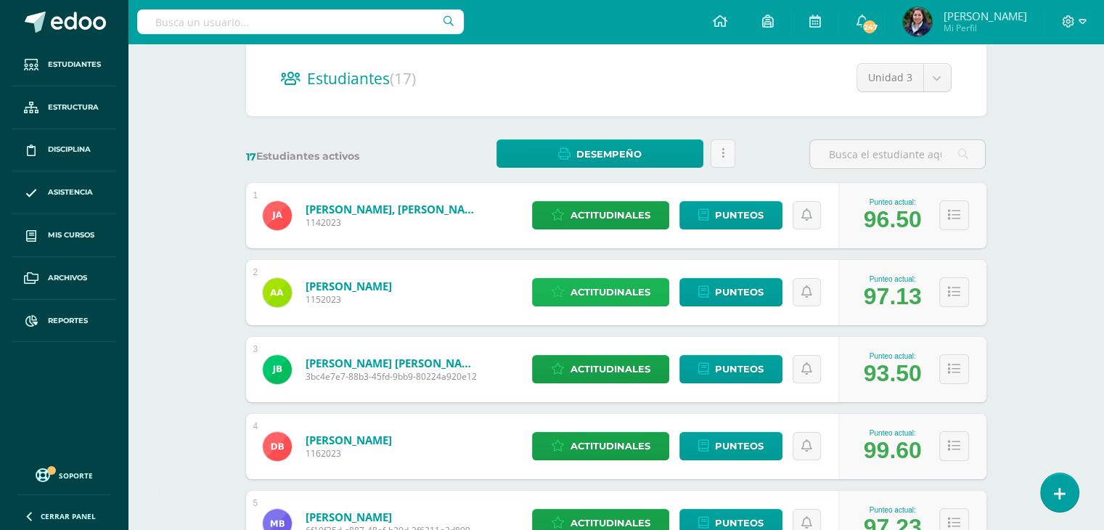
click at [600, 298] on span "Actitudinales" at bounding box center [611, 292] width 80 height 27
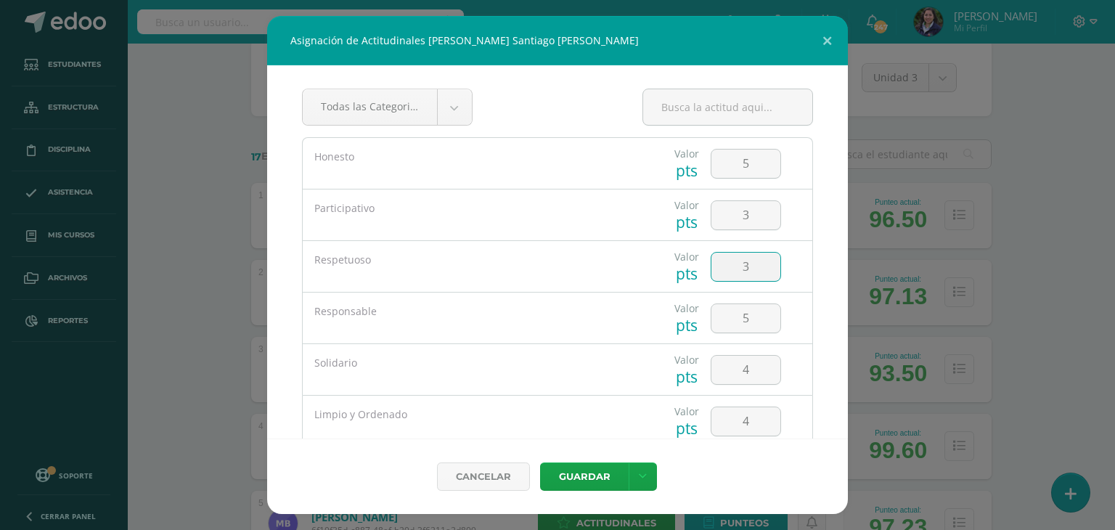
click at [746, 261] on input "3" at bounding box center [745, 267] width 69 height 28
type input "4"
click at [542, 465] on button "Guardar" at bounding box center [584, 476] width 89 height 28
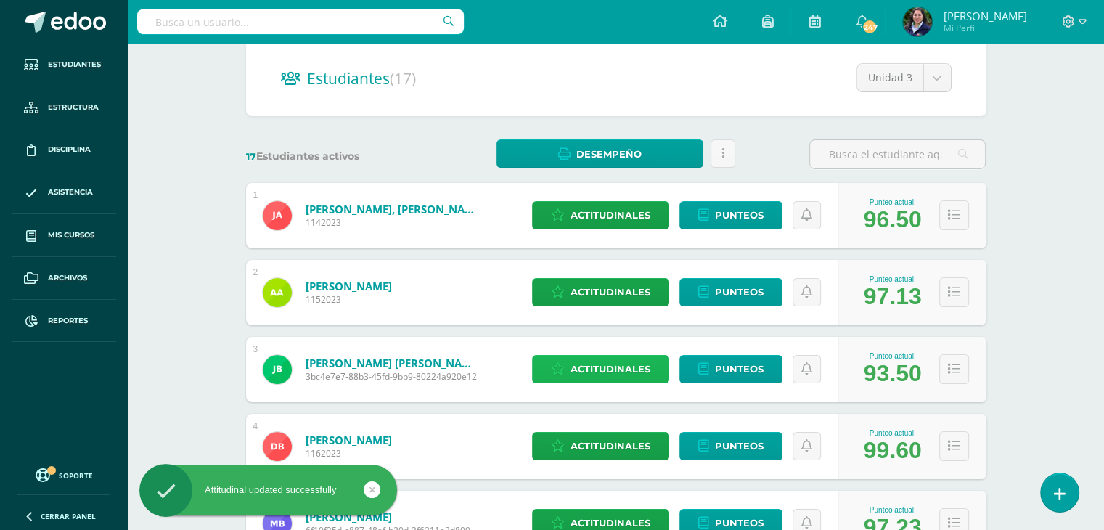
click at [633, 376] on span "Actitudinales" at bounding box center [611, 369] width 80 height 27
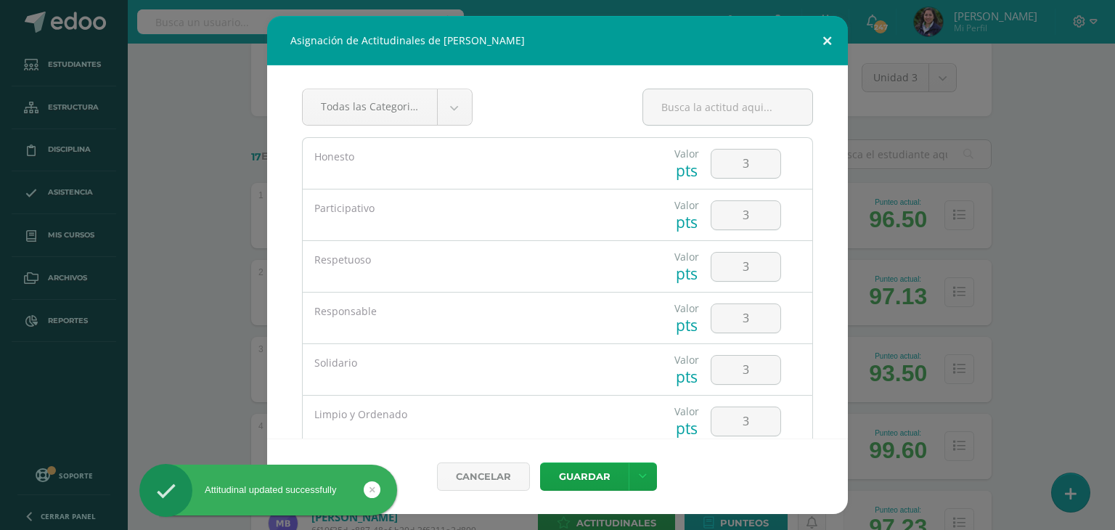
click at [823, 35] on button at bounding box center [826, 40] width 41 height 49
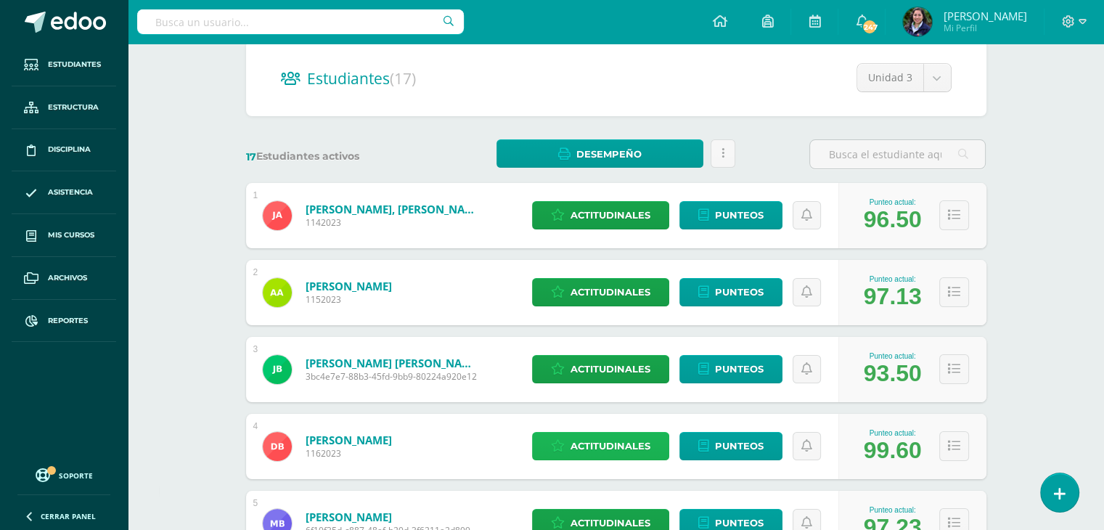
click at [624, 433] on span "Actitudinales" at bounding box center [611, 446] width 80 height 27
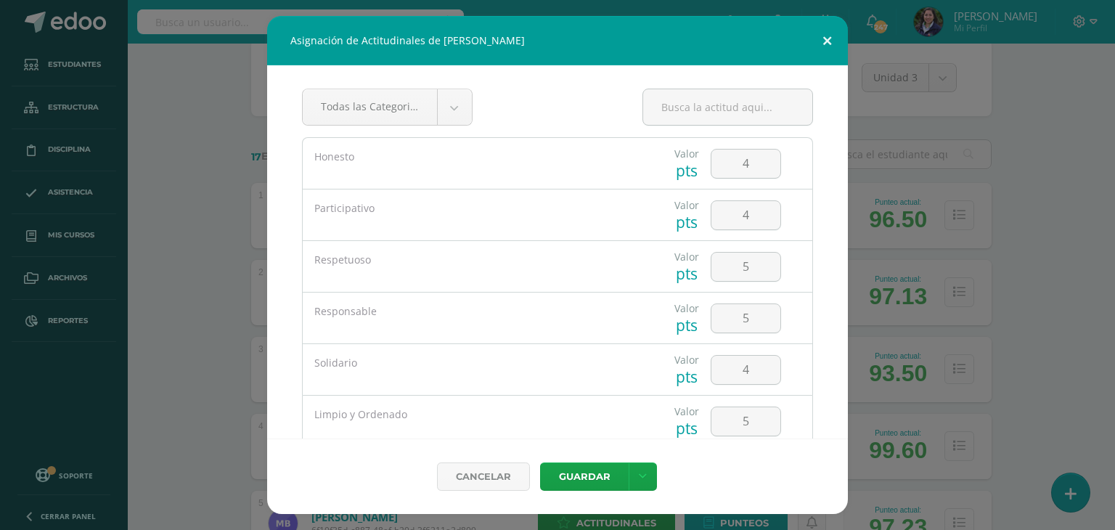
click at [830, 44] on button at bounding box center [826, 40] width 41 height 49
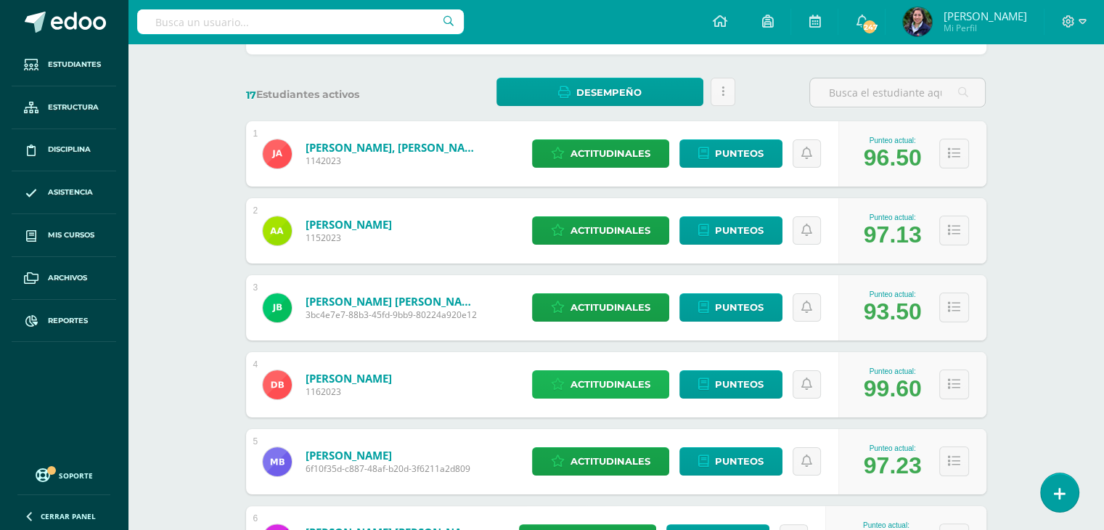
scroll to position [200, 0]
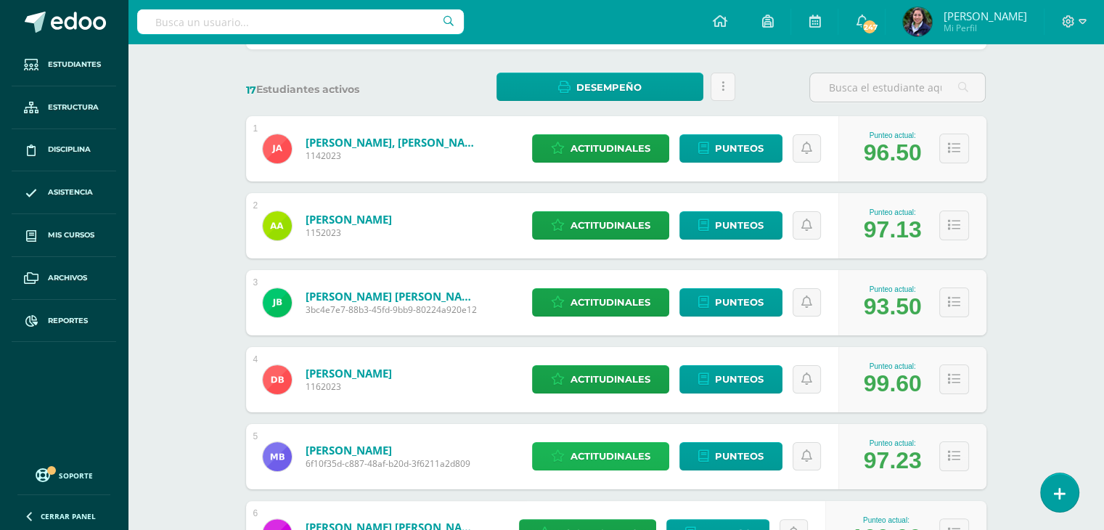
click at [601, 449] on span "Actitudinales" at bounding box center [611, 456] width 80 height 27
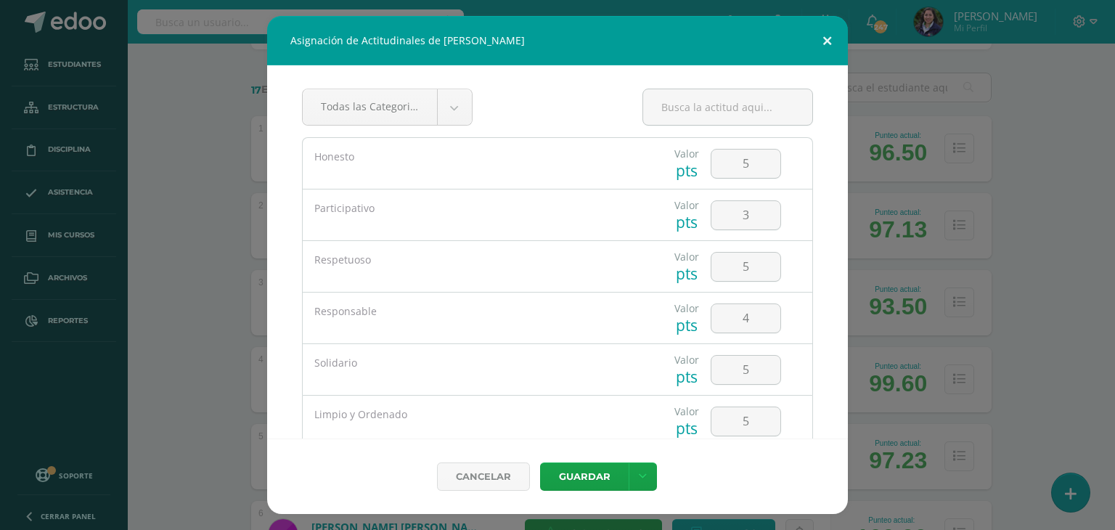
click at [828, 37] on button at bounding box center [826, 40] width 41 height 49
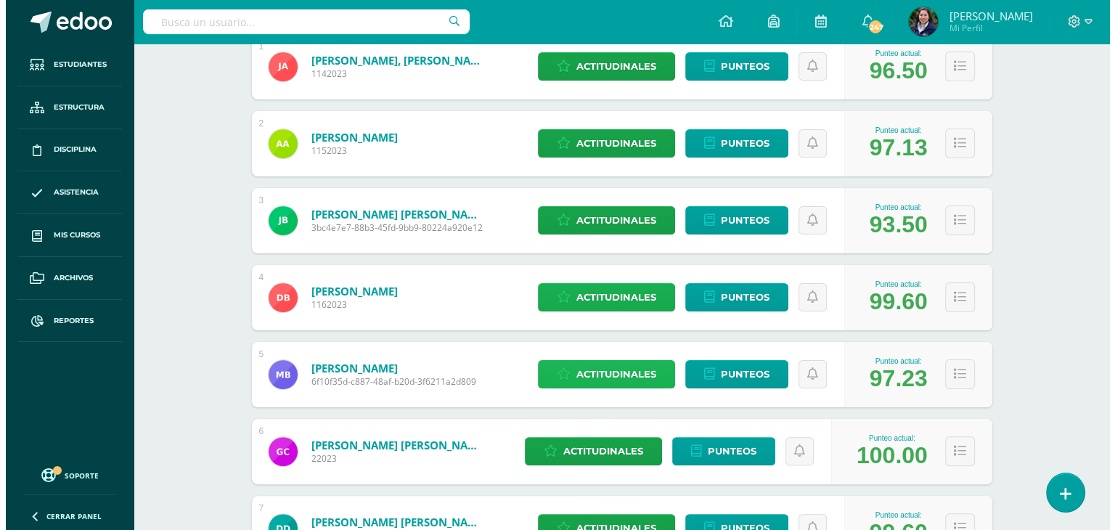
scroll to position [295, 0]
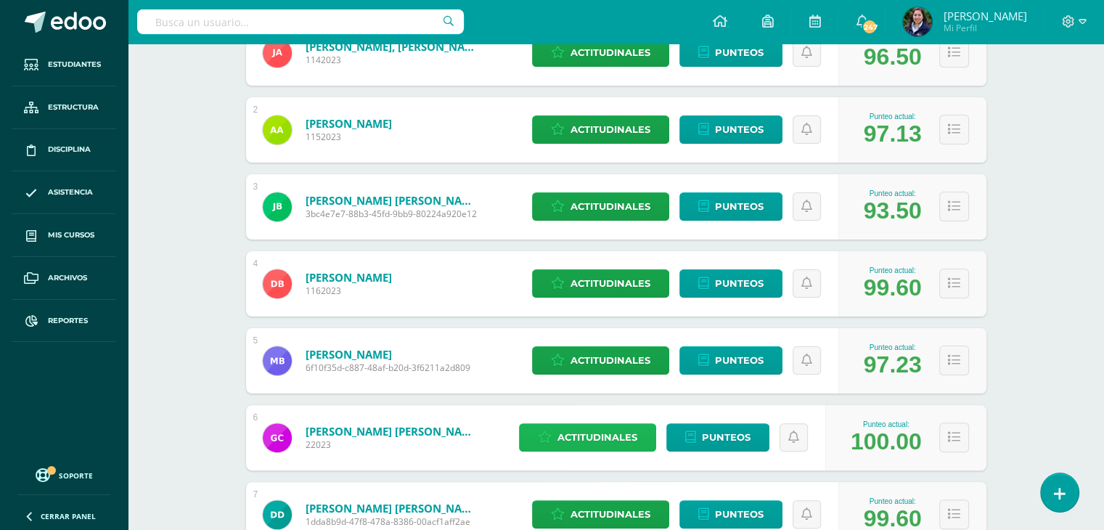
click at [592, 430] on span "Actitudinales" at bounding box center [597, 437] width 80 height 27
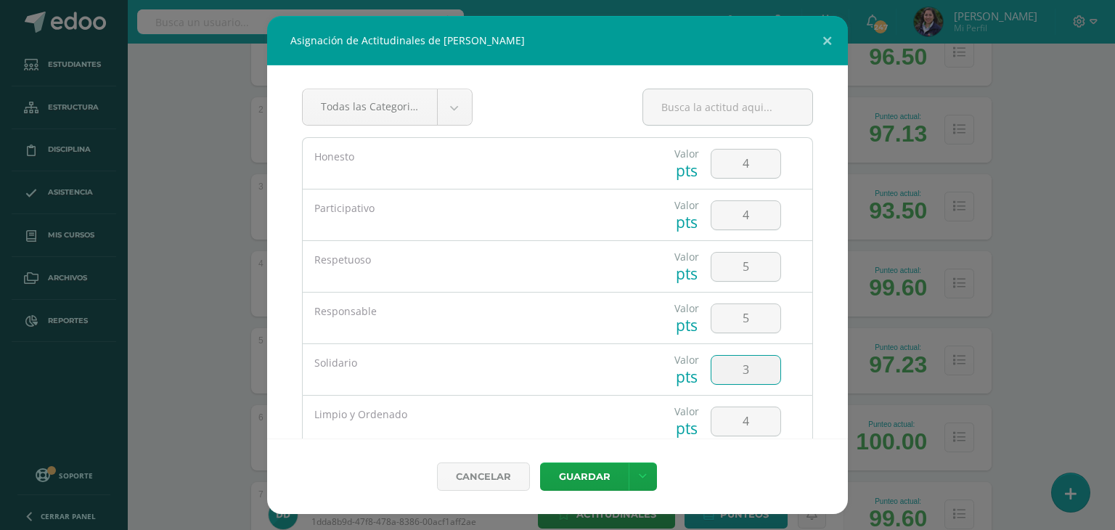
click at [743, 374] on input "3" at bounding box center [745, 370] width 69 height 28
type input "4"
click at [588, 468] on button "Guardar" at bounding box center [584, 476] width 89 height 28
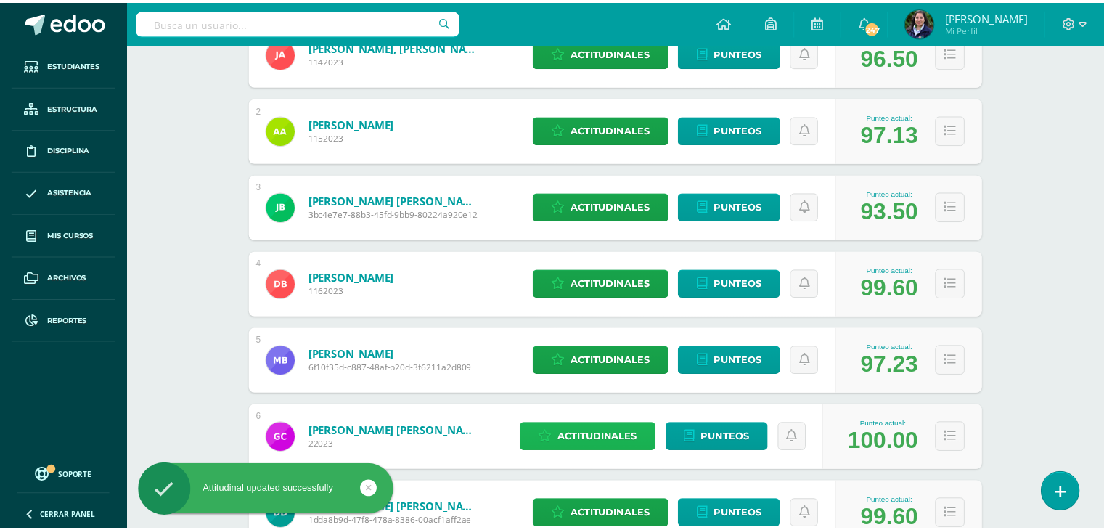
scroll to position [385, 0]
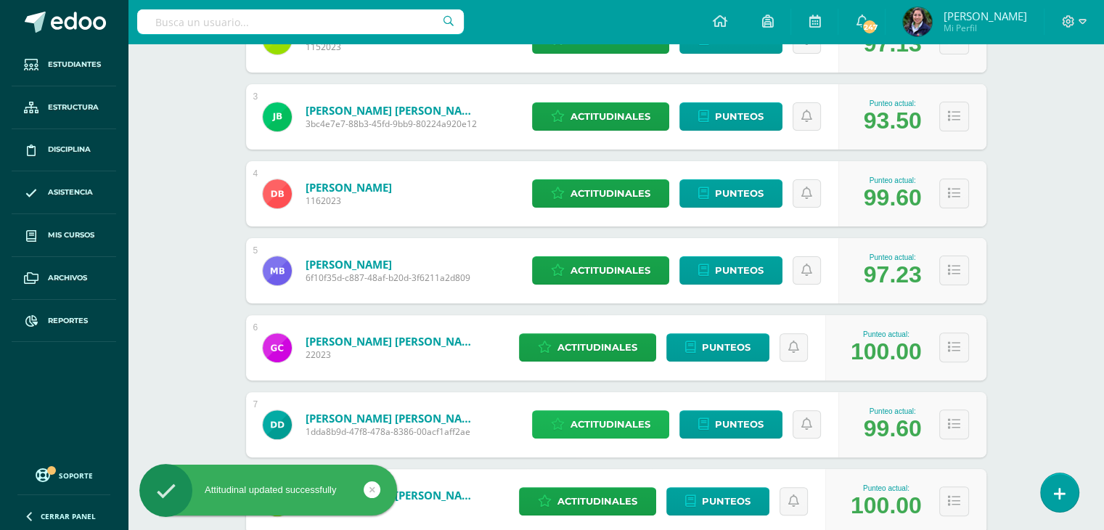
click at [597, 430] on span "Actitudinales" at bounding box center [611, 424] width 80 height 27
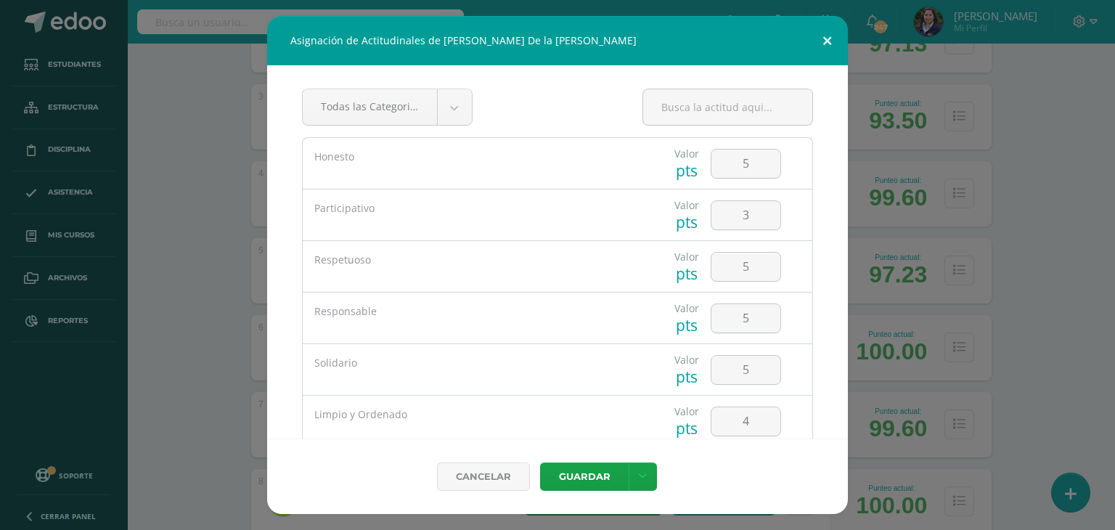
click at [829, 41] on button at bounding box center [826, 40] width 41 height 49
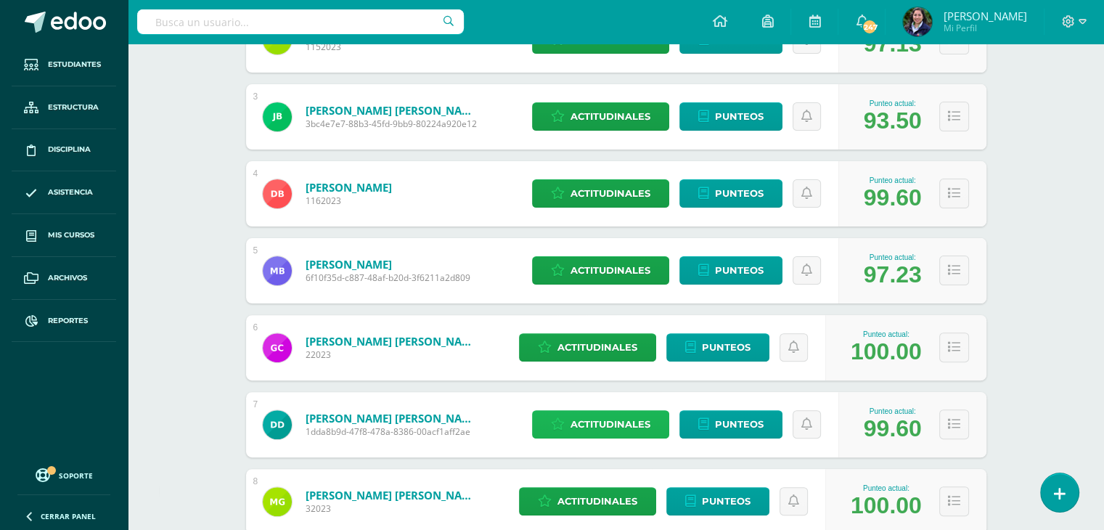
scroll to position [526, 0]
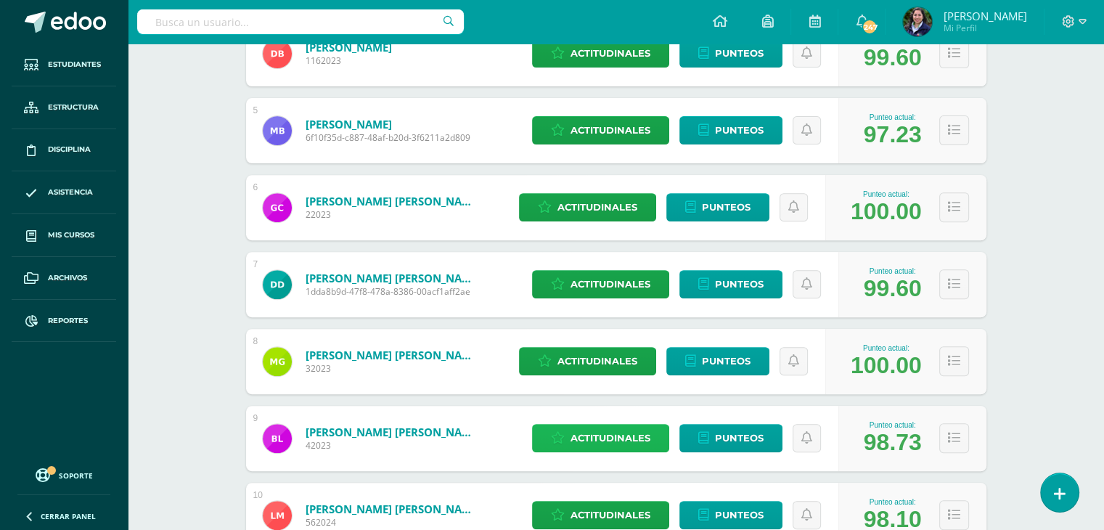
click at [565, 436] on icon at bounding box center [558, 438] width 14 height 12
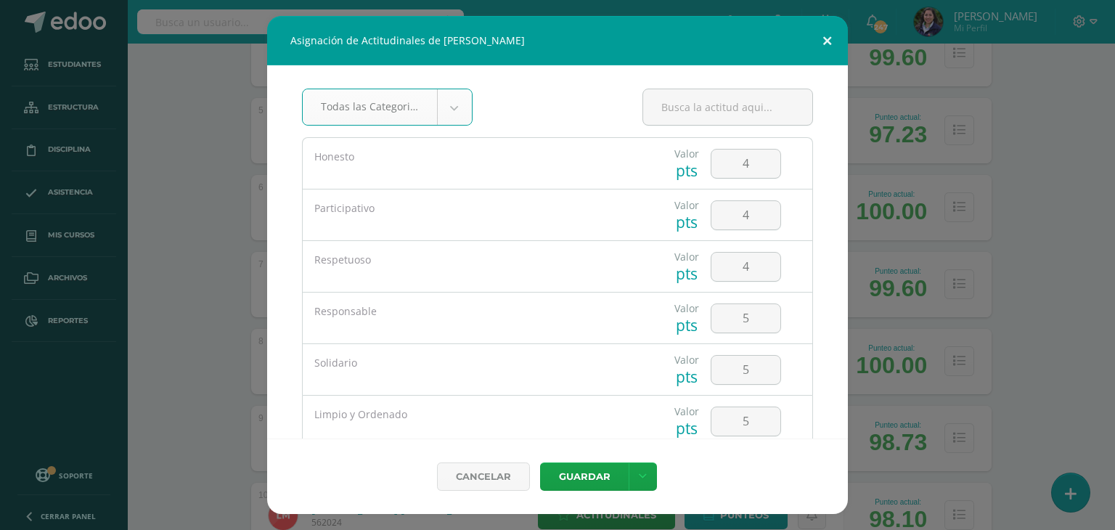
click at [830, 31] on button at bounding box center [826, 40] width 41 height 49
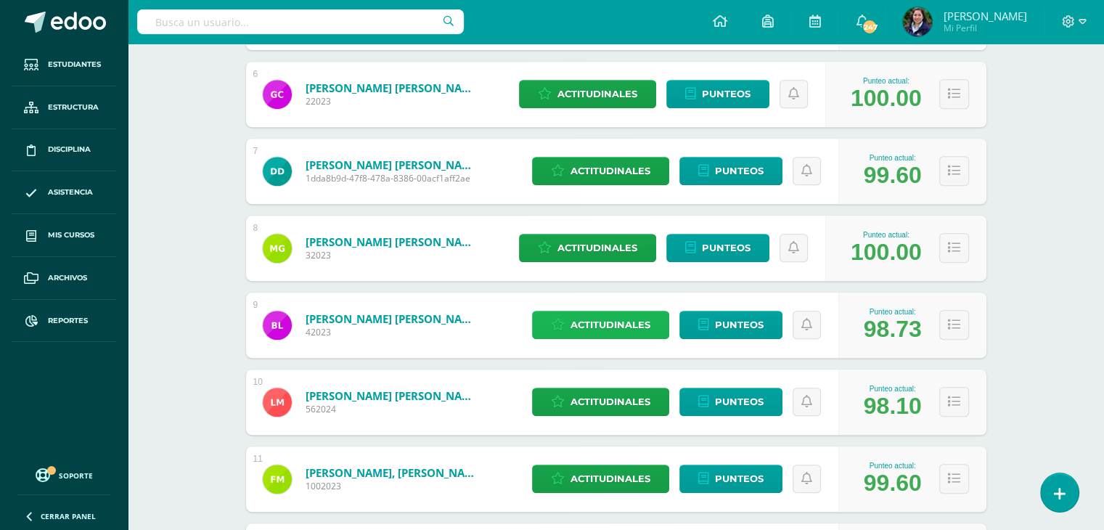
scroll to position [640, 0]
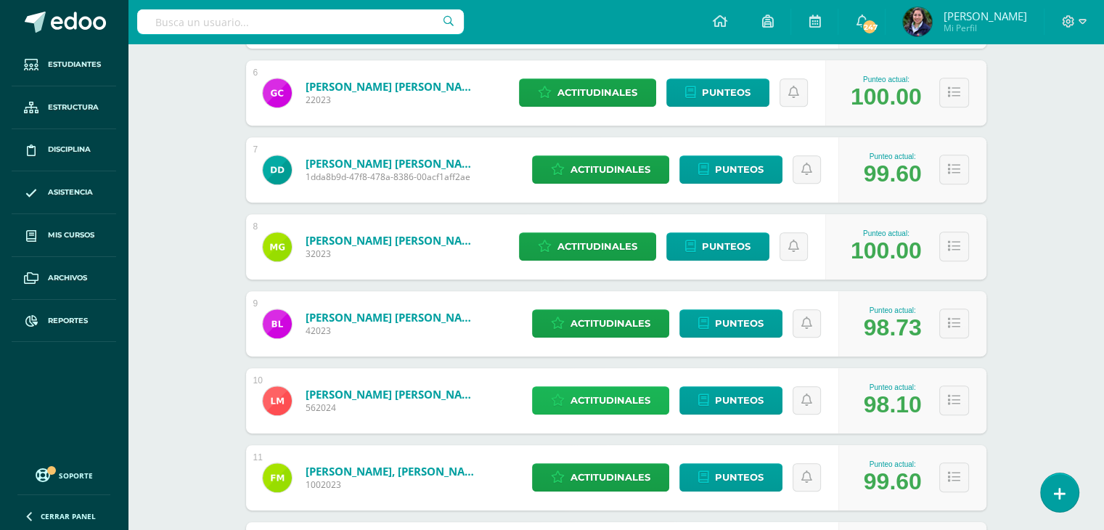
click at [555, 394] on icon at bounding box center [558, 400] width 14 height 12
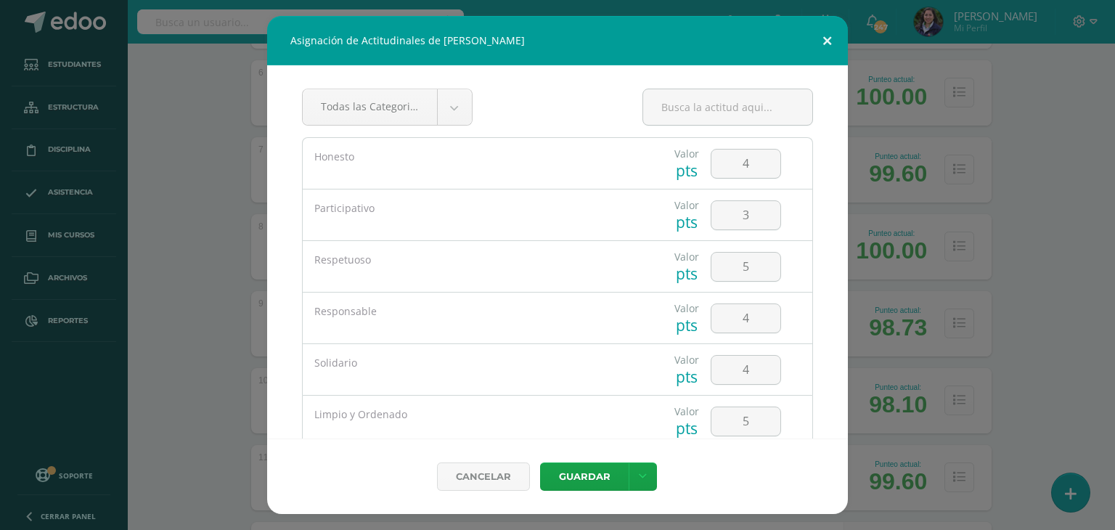
click at [821, 36] on button at bounding box center [826, 40] width 41 height 49
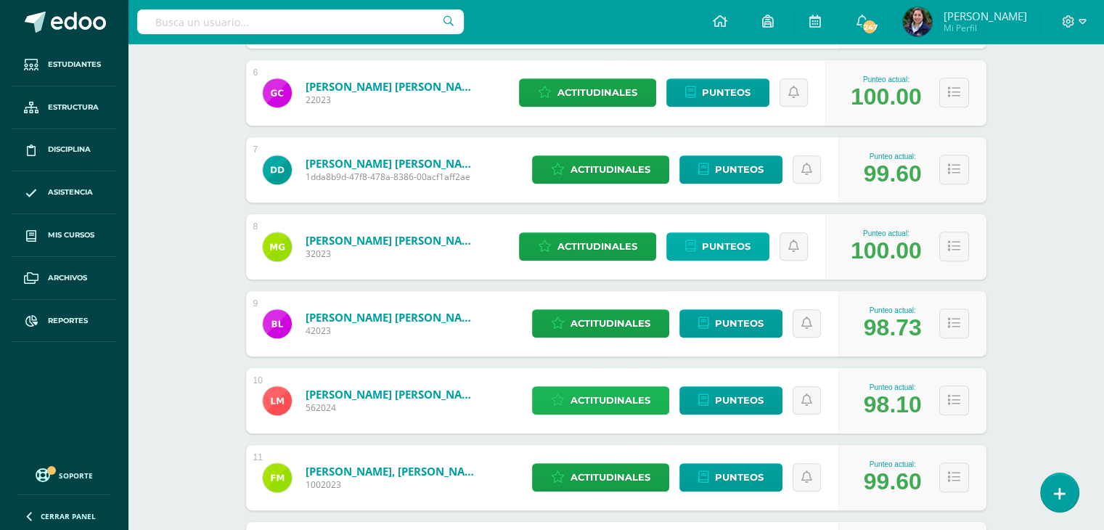
scroll to position [0, 0]
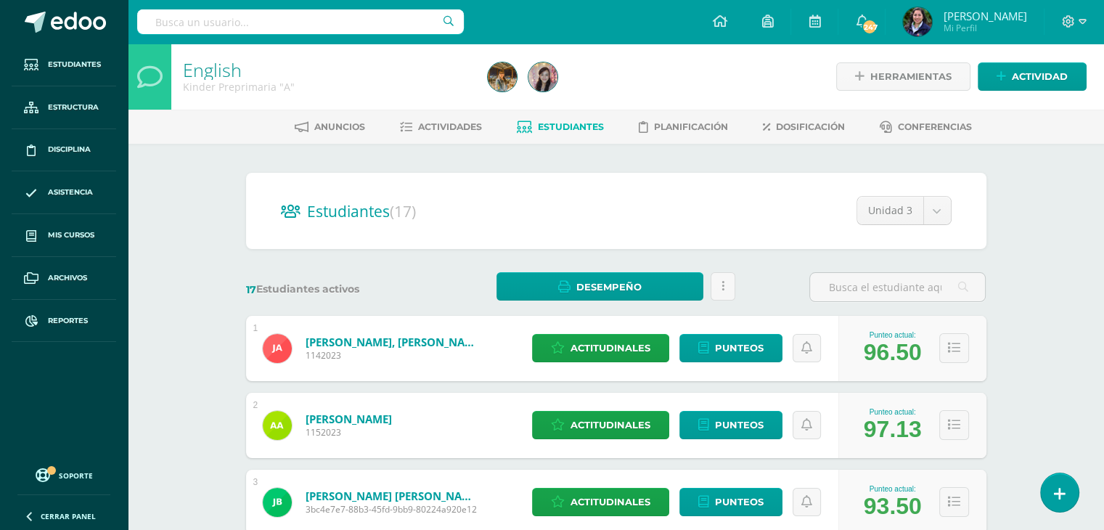
click at [261, 30] on input "text" at bounding box center [300, 21] width 327 height 25
type input "kinder"
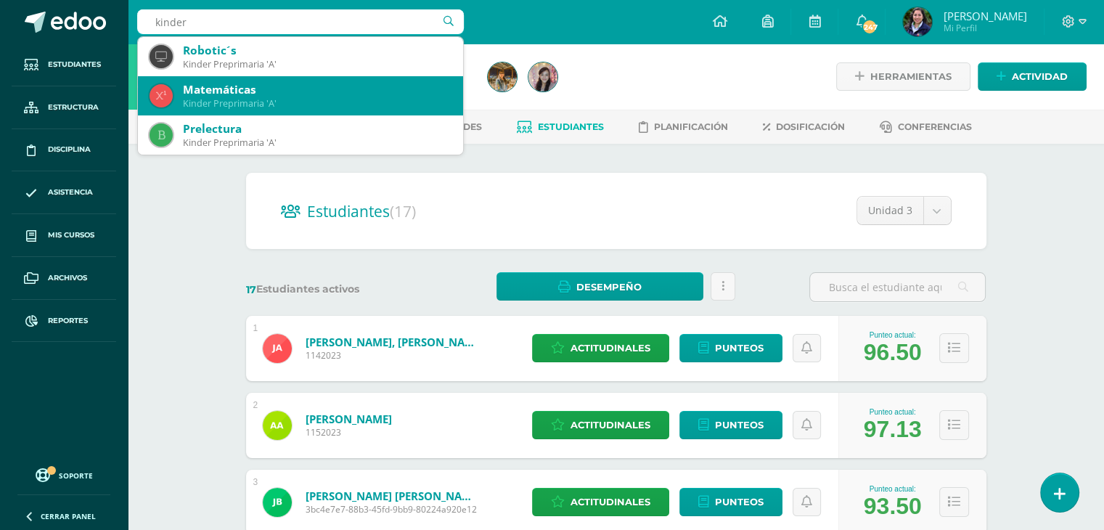
click at [287, 85] on div "Matemáticas" at bounding box center [317, 89] width 269 height 15
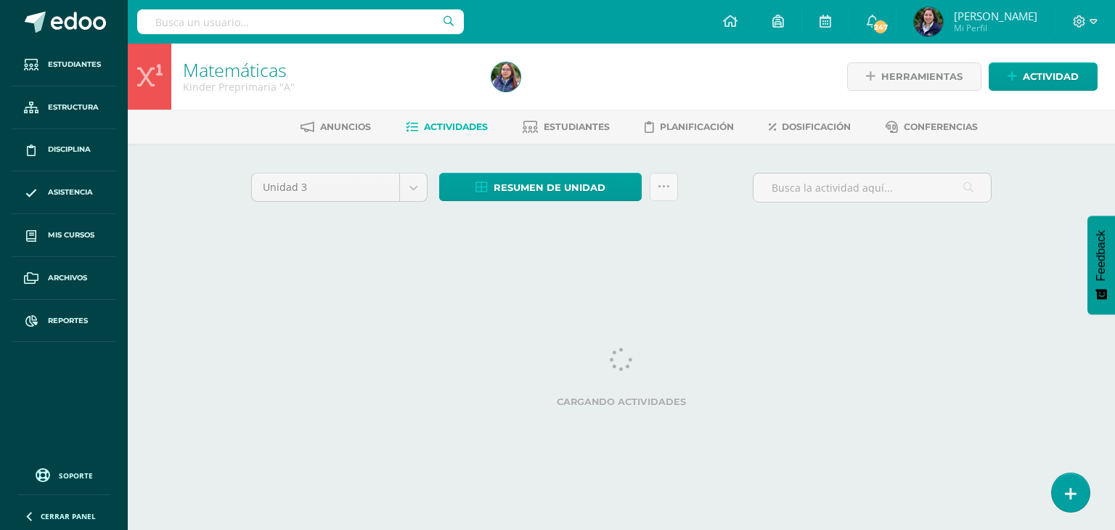
click at [496, 126] on ul "Anuncios Actividades Estudiantes Planificación Dosificación Conferencias" at bounding box center [638, 127] width 987 height 24
click at [539, 131] on link "Estudiantes" at bounding box center [566, 126] width 87 height 23
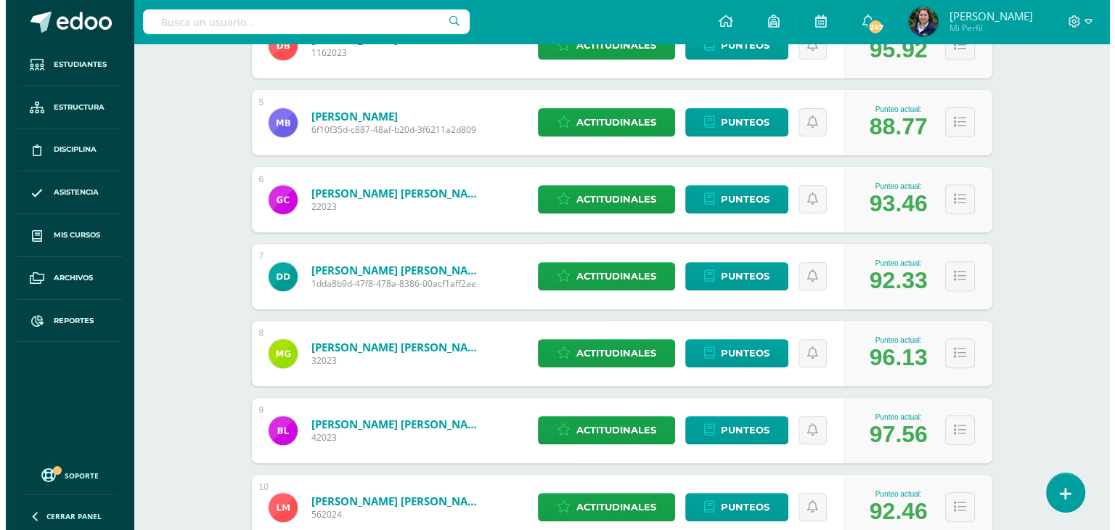
scroll to position [533, 0]
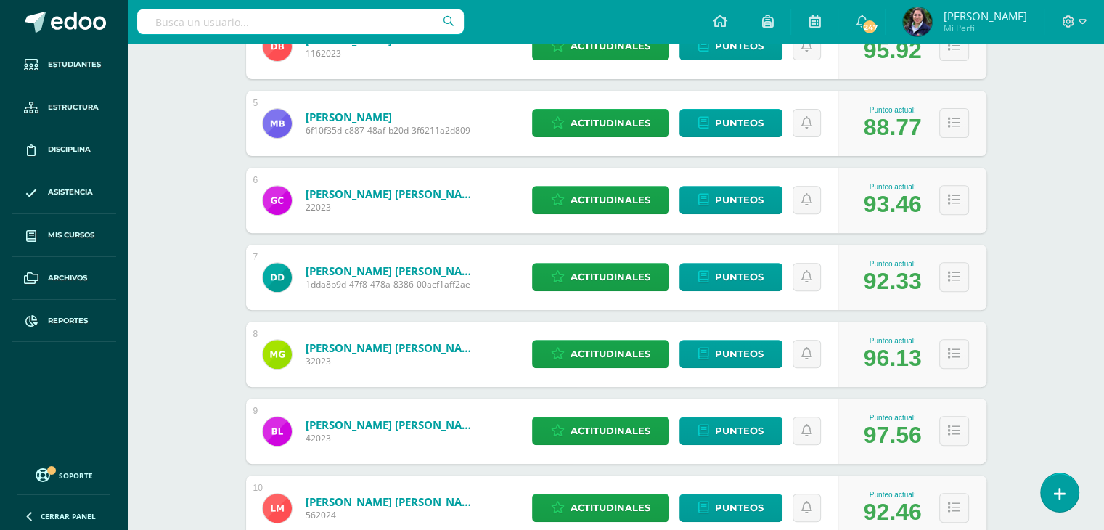
click at [581, 367] on div "Actitudinales Punteos" at bounding box center [682, 354] width 314 height 65
click at [581, 358] on span "Actitudinales" at bounding box center [611, 353] width 80 height 27
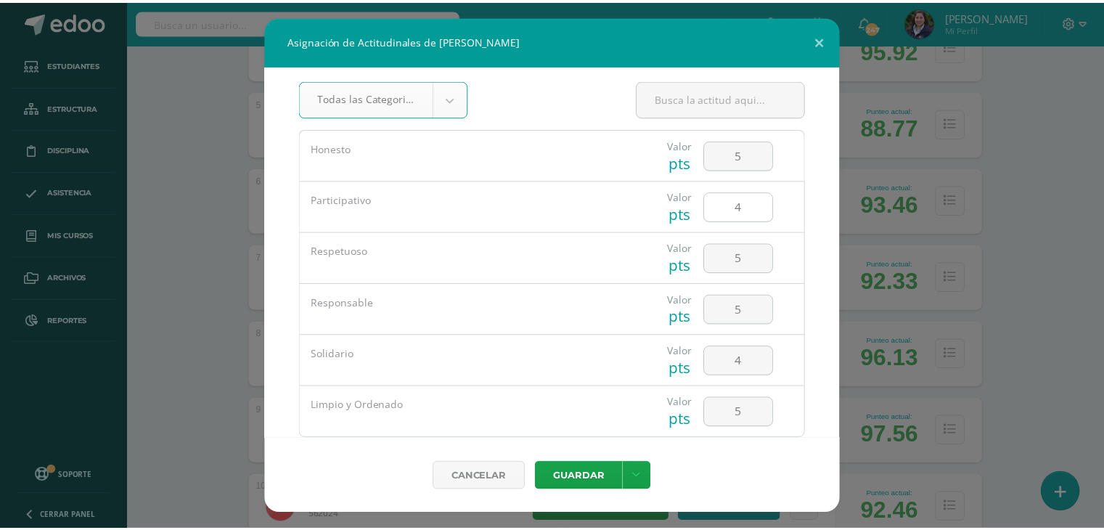
scroll to position [0, 0]
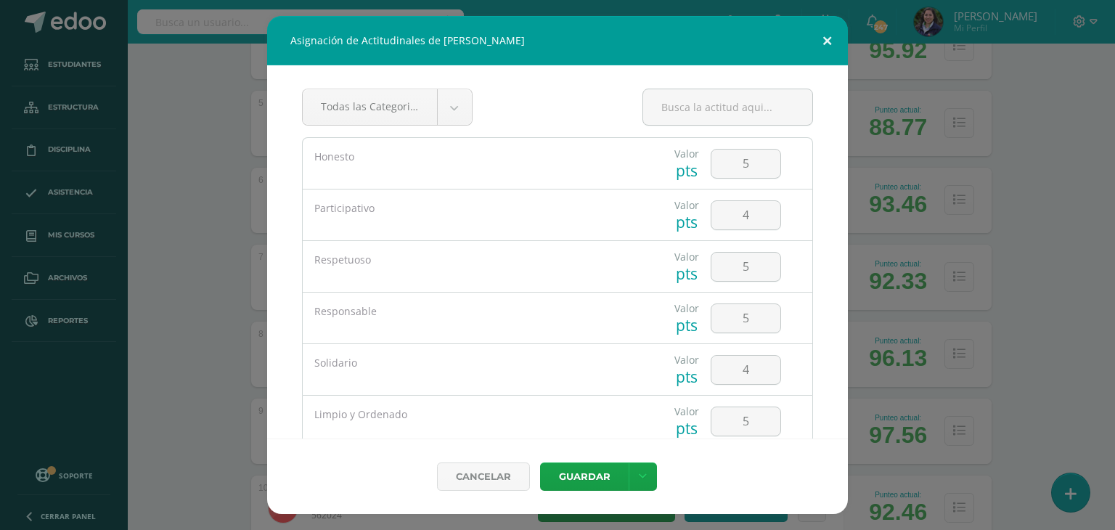
click at [830, 38] on button at bounding box center [826, 40] width 41 height 49
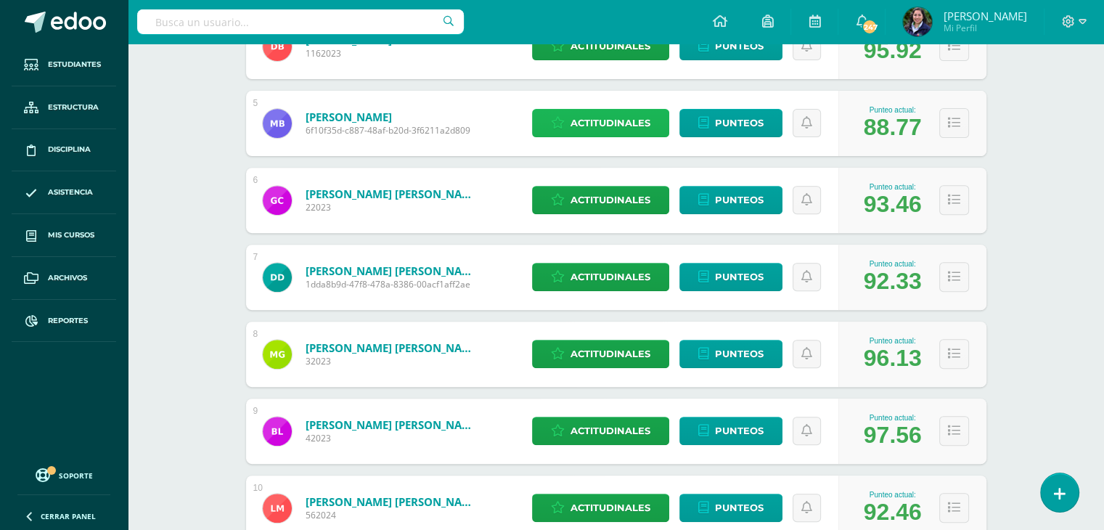
click at [613, 123] on span "Actitudinales" at bounding box center [611, 123] width 80 height 27
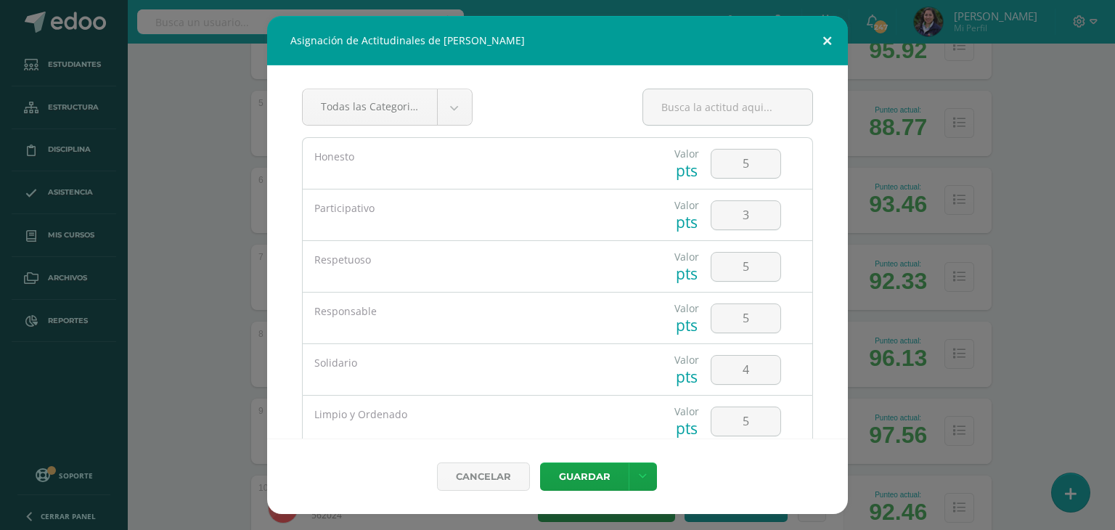
click at [819, 41] on button at bounding box center [826, 40] width 41 height 49
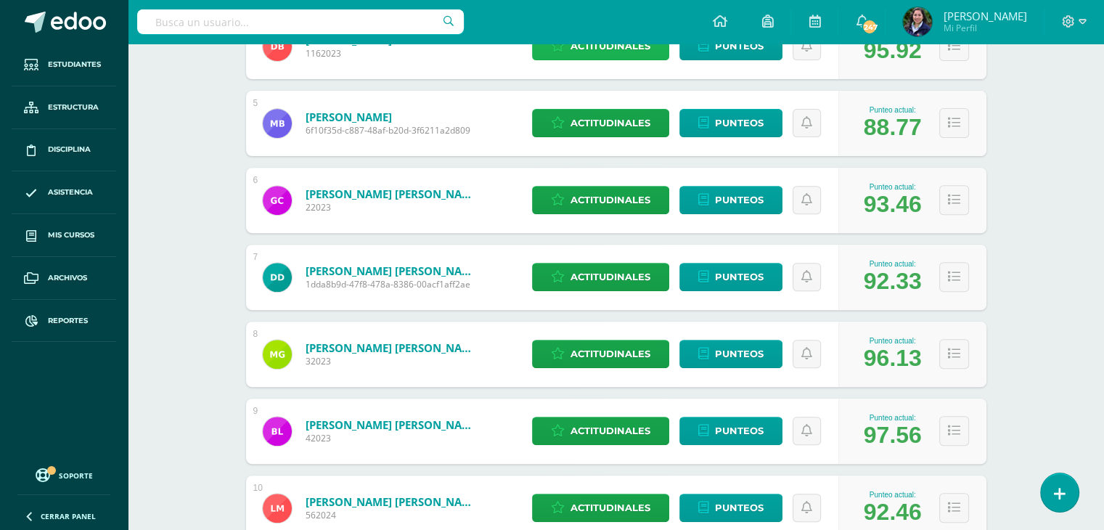
click at [647, 50] on span "Actitudinales" at bounding box center [611, 46] width 80 height 27
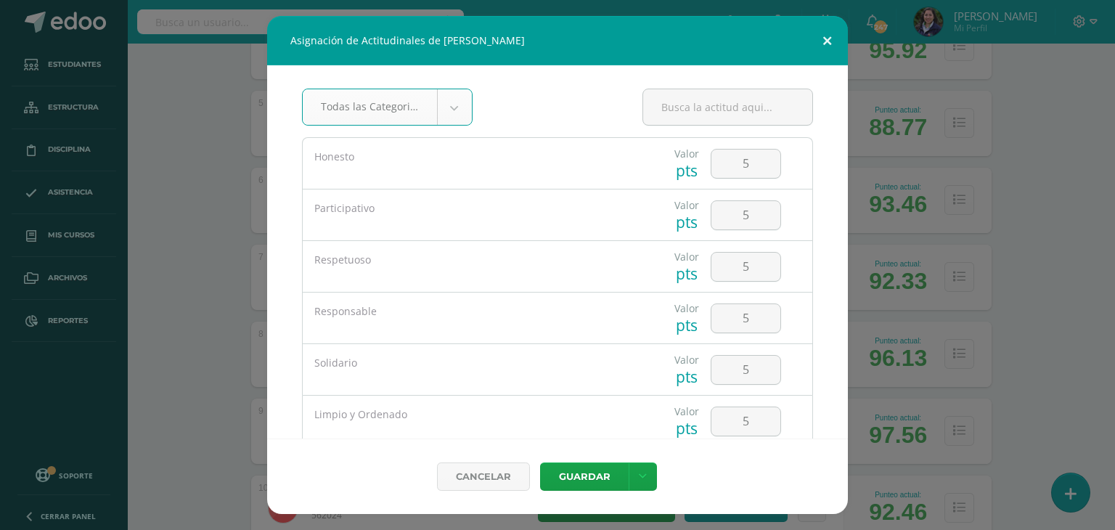
click at [833, 38] on button at bounding box center [826, 40] width 41 height 49
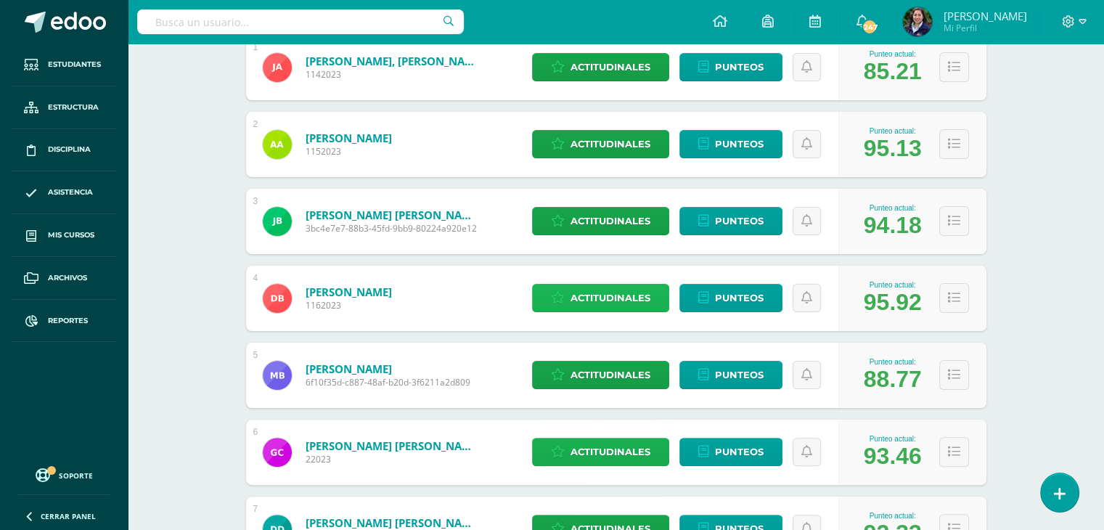
scroll to position [280, 0]
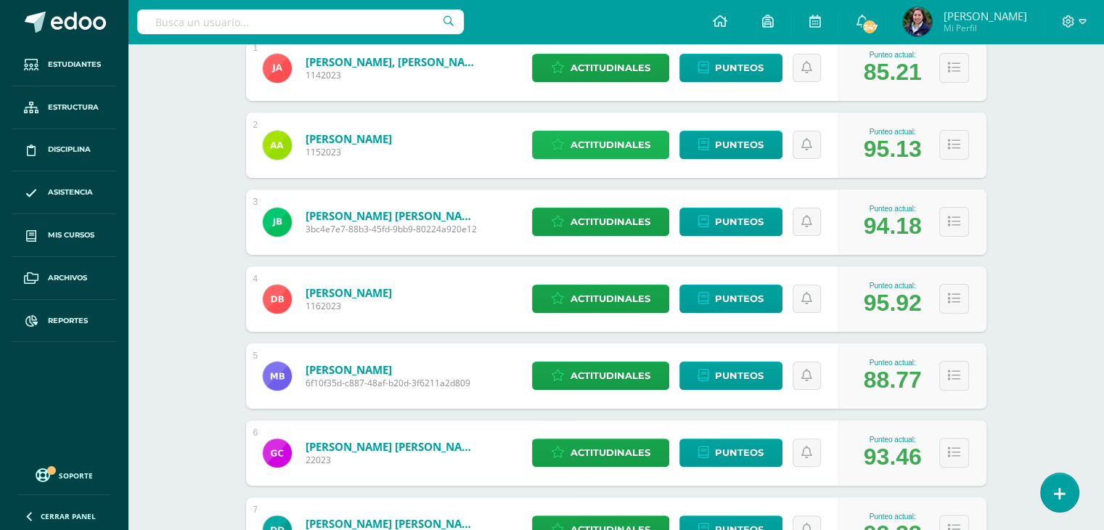
click at [581, 136] on span "Actitudinales" at bounding box center [611, 144] width 80 height 27
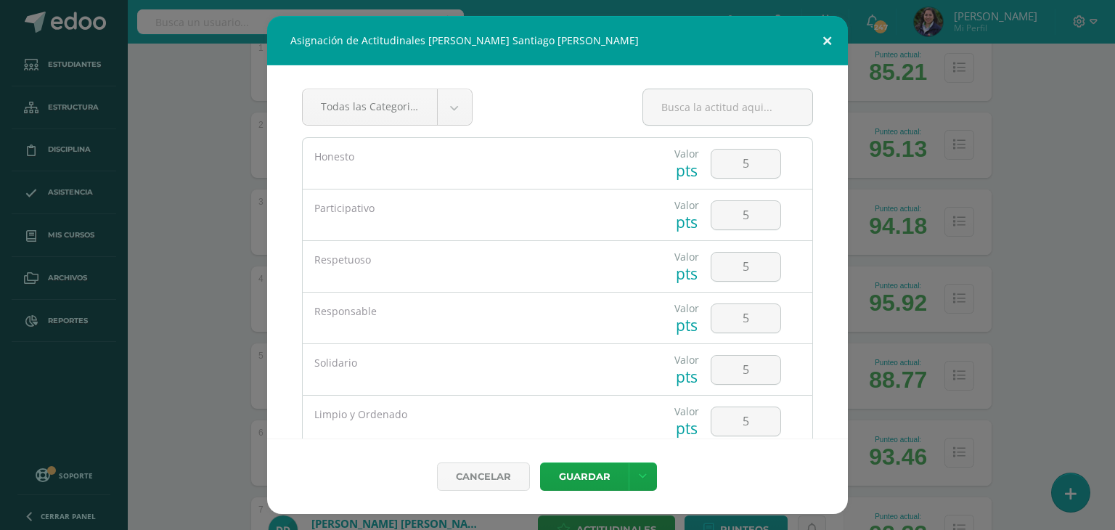
click at [823, 38] on button at bounding box center [826, 40] width 41 height 49
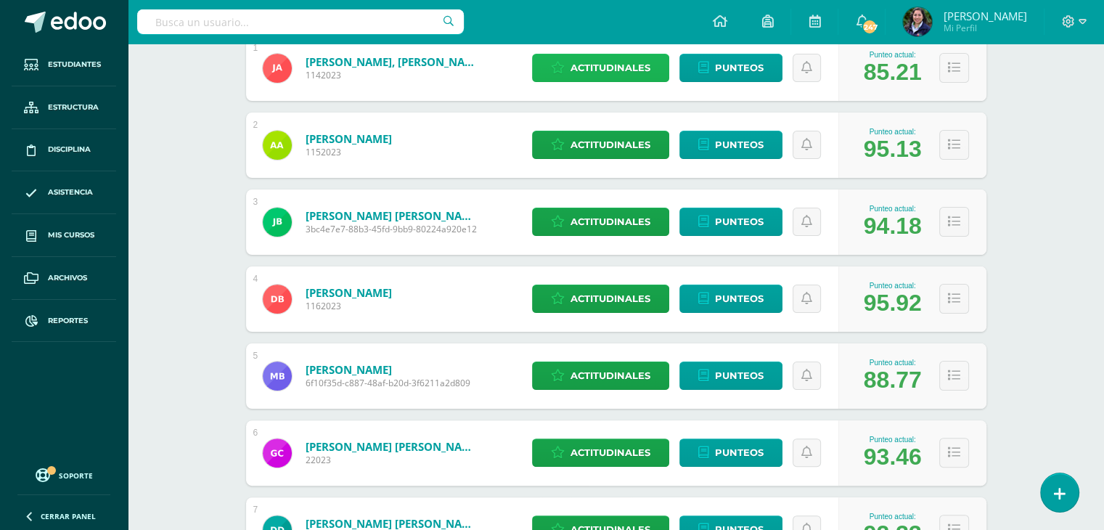
click at [566, 75] on link "Actitudinales" at bounding box center [600, 68] width 137 height 28
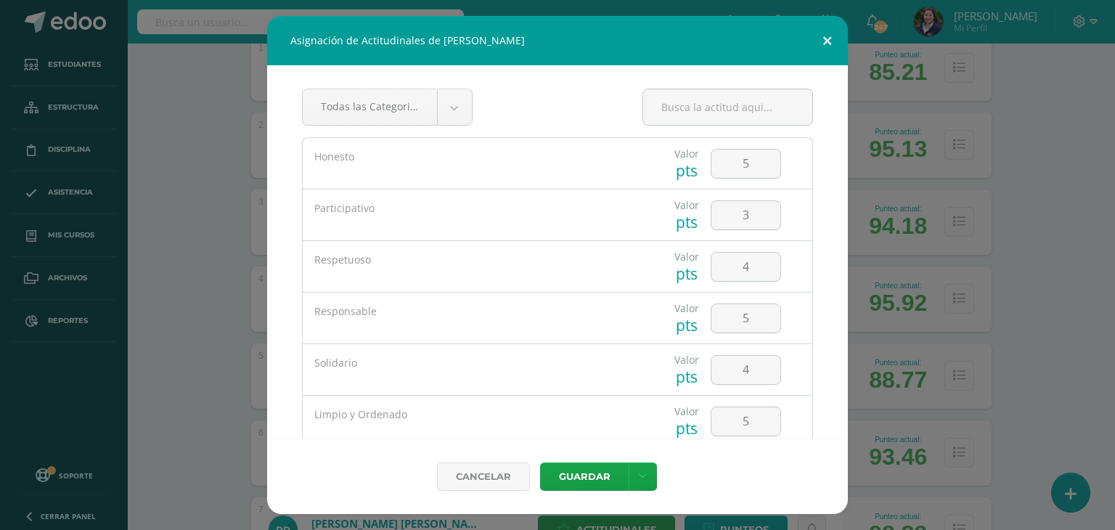
click at [836, 41] on button at bounding box center [826, 40] width 41 height 49
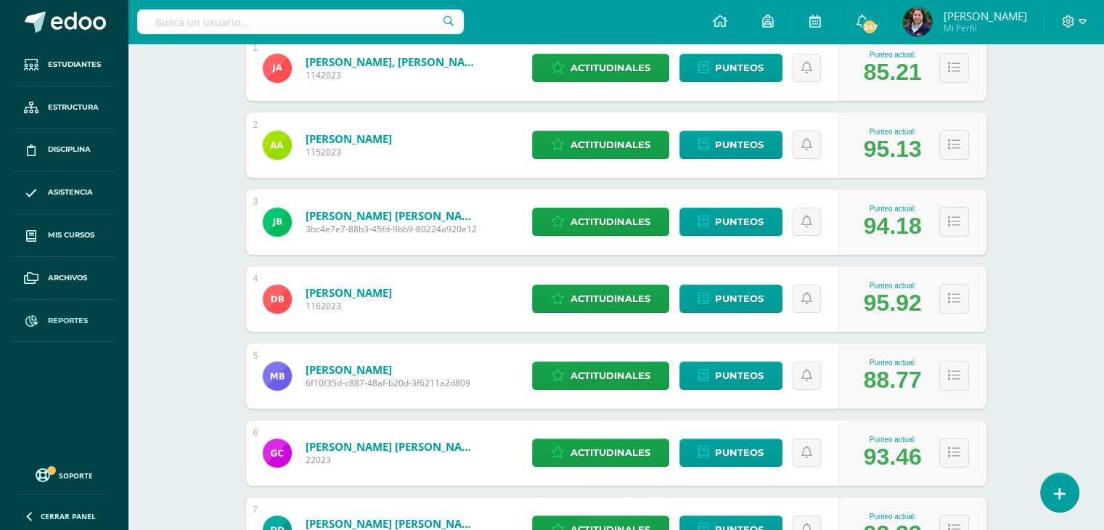
click at [69, 320] on span "Reportes" at bounding box center [68, 321] width 40 height 12
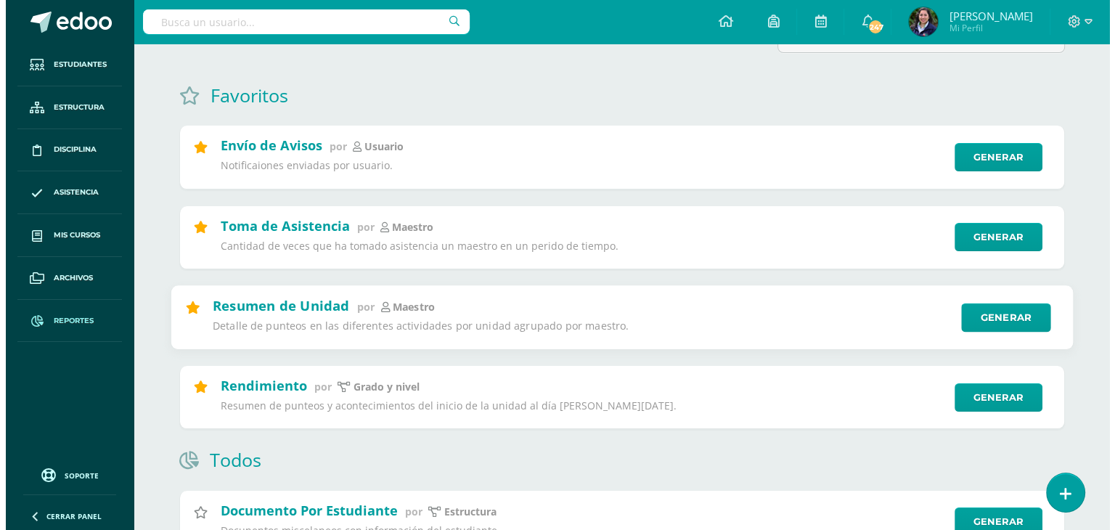
scroll to position [119, 0]
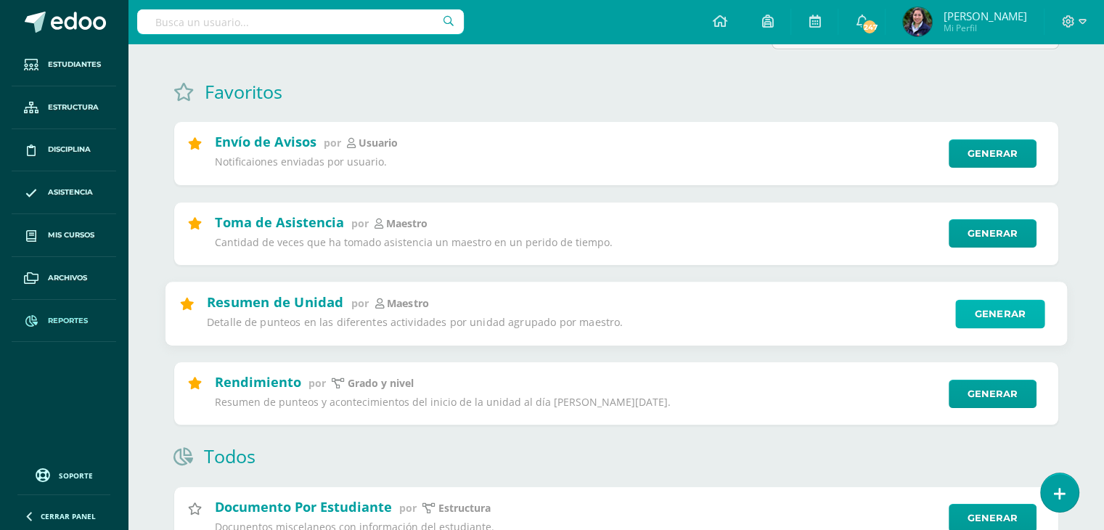
click at [1020, 308] on link "Generar" at bounding box center [999, 313] width 89 height 29
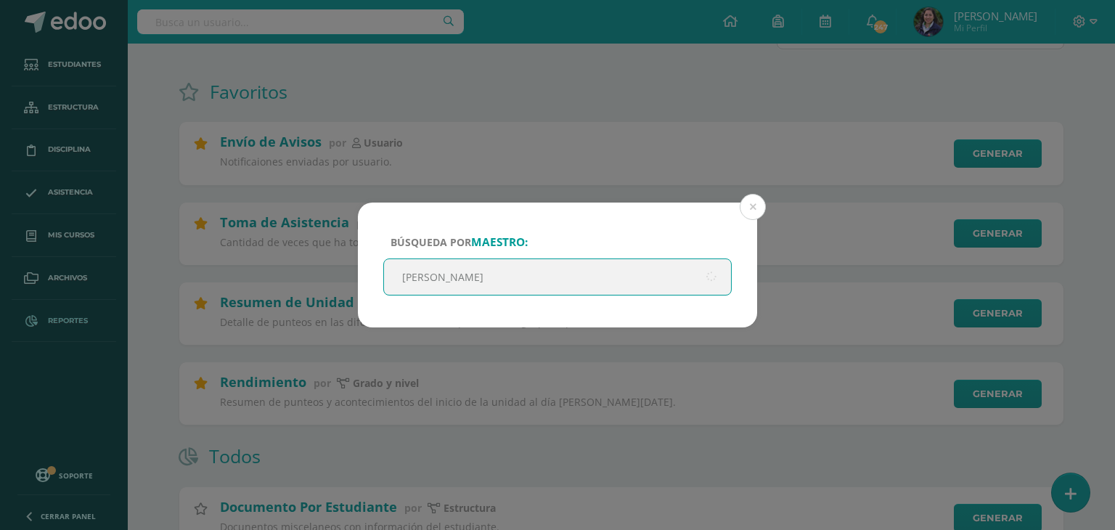
type input "[PERSON_NAME]"
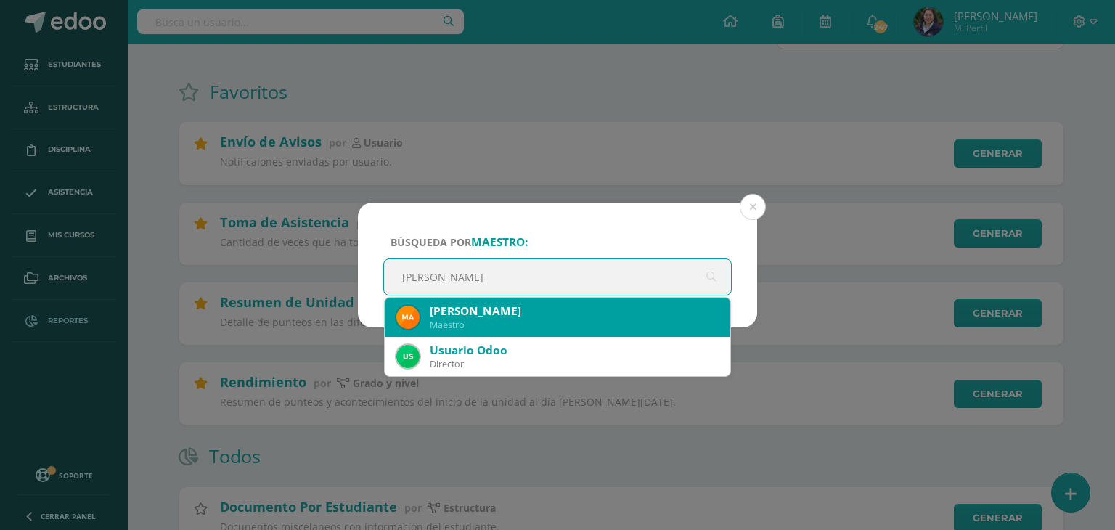
click at [610, 324] on div "Maestro" at bounding box center [574, 325] width 289 height 12
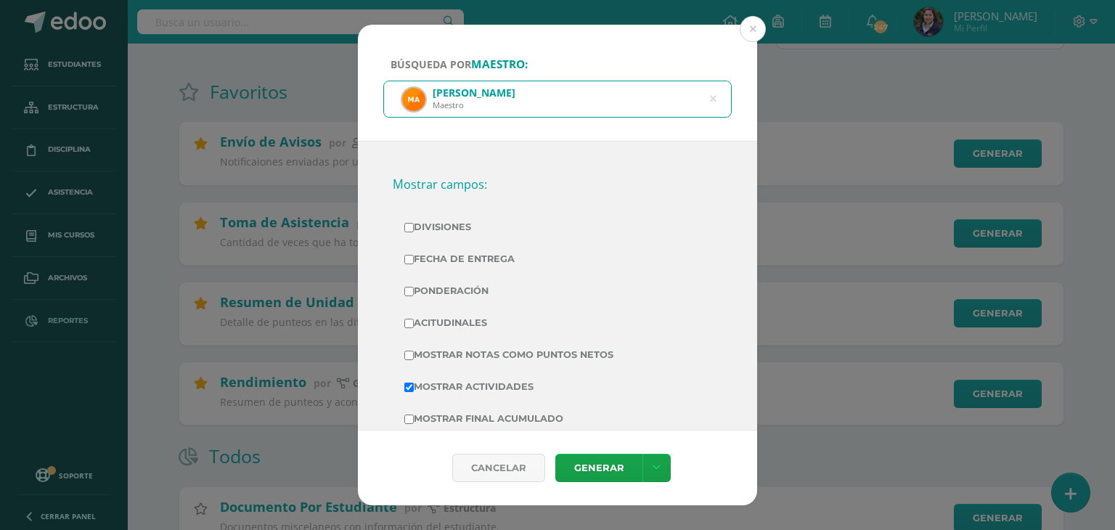
scroll to position [267, 0]
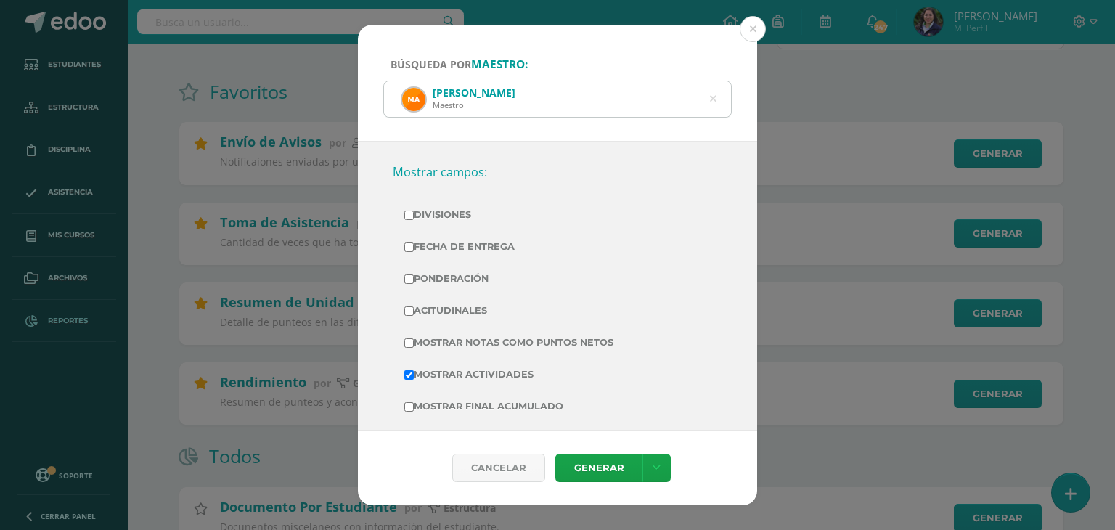
drag, startPoint x: 412, startPoint y: 210, endPoint x: 414, endPoint y: 245, distance: 34.9
click at [414, 245] on tbody "Divisiones Fecha de Entrega Ponderación Acitudinales Mostrar Notas Como Puntos …" at bounding box center [558, 327] width 330 height 256
click at [414, 245] on label "Fecha de Entrega" at bounding box center [557, 247] width 306 height 20
click at [414, 245] on input "Fecha de Entrega" at bounding box center [408, 246] width 9 height 9
checkbox input "true"
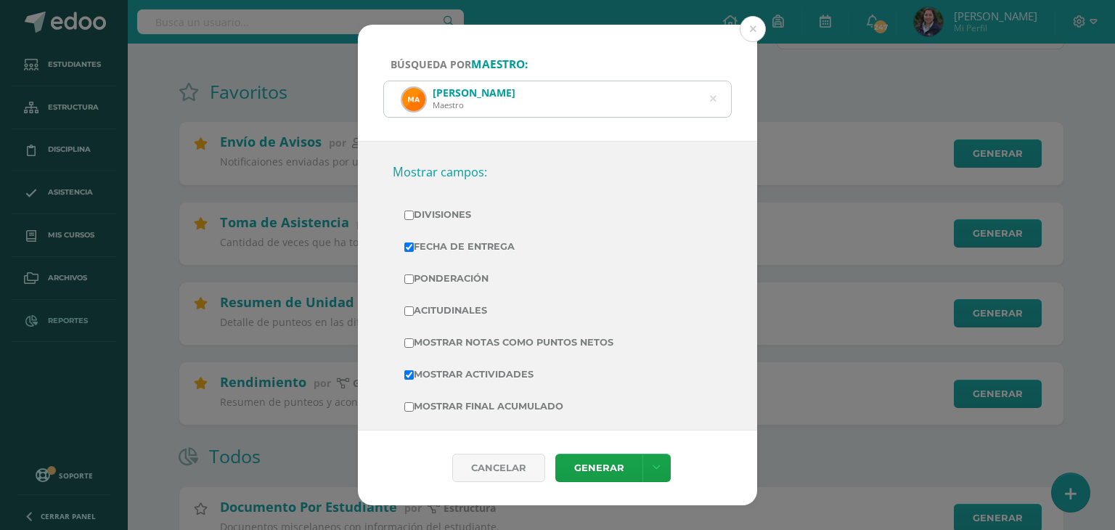
click at [412, 218] on input "Divisiones" at bounding box center [408, 215] width 9 height 9
checkbox input "true"
click at [404, 277] on input "Ponderación" at bounding box center [408, 278] width 9 height 9
checkbox input "true"
click at [416, 319] on td "Acitudinales" at bounding box center [558, 311] width 330 height 32
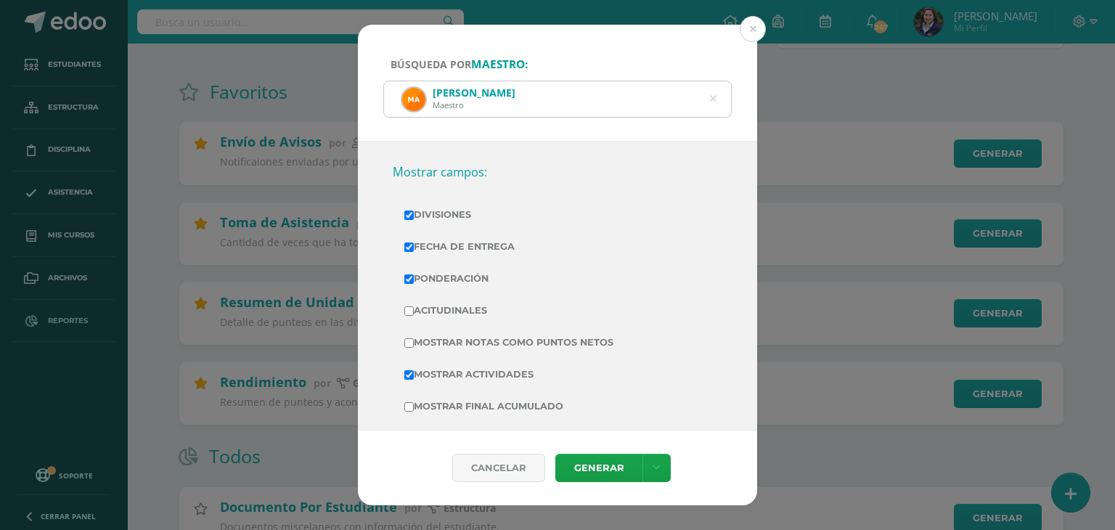
click at [411, 308] on input "Acitudinales" at bounding box center [408, 310] width 9 height 9
checkbox input "true"
click at [587, 465] on link "Generar" at bounding box center [598, 468] width 87 height 28
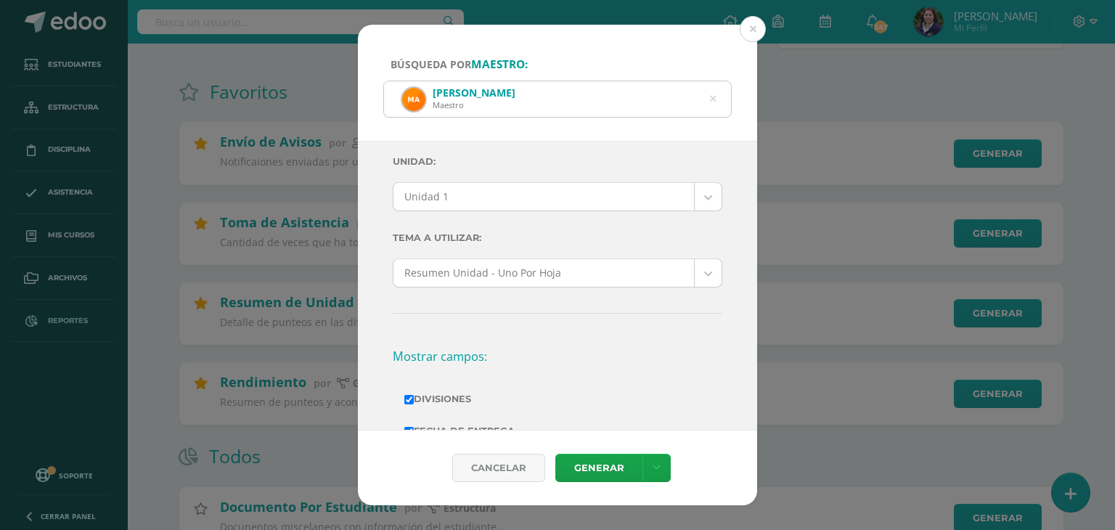
scroll to position [81, 0]
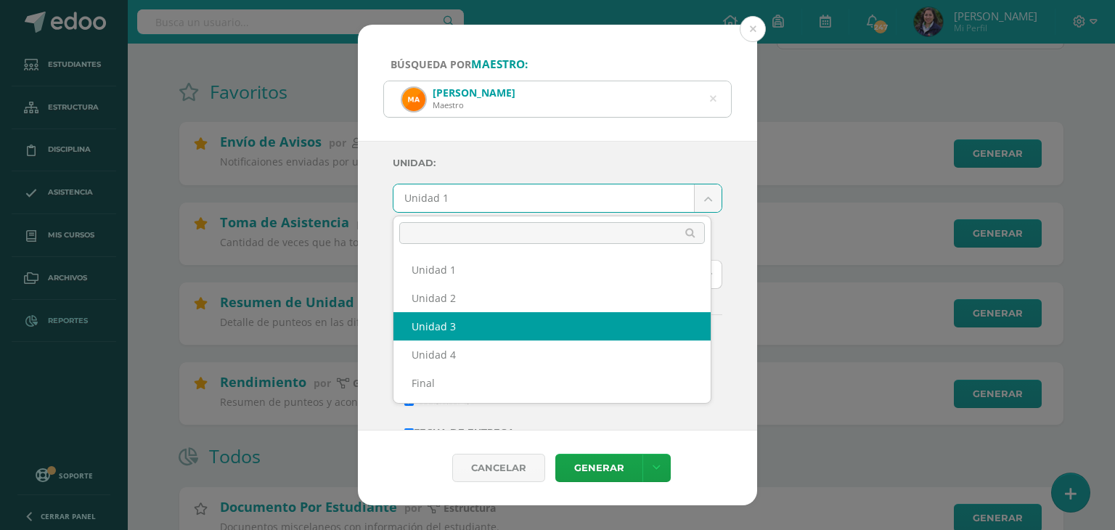
select select "Unidad 3"
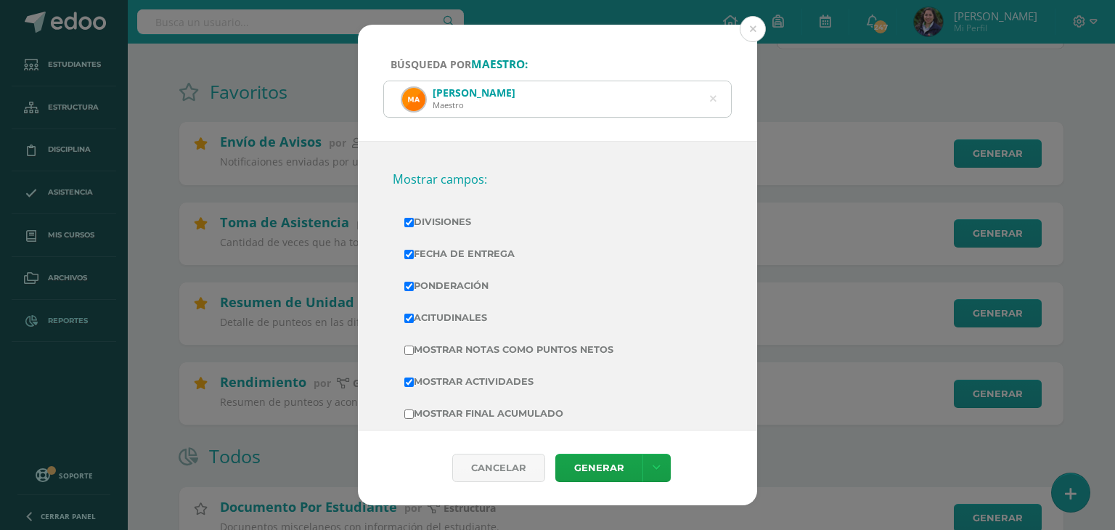
scroll to position [270, 0]
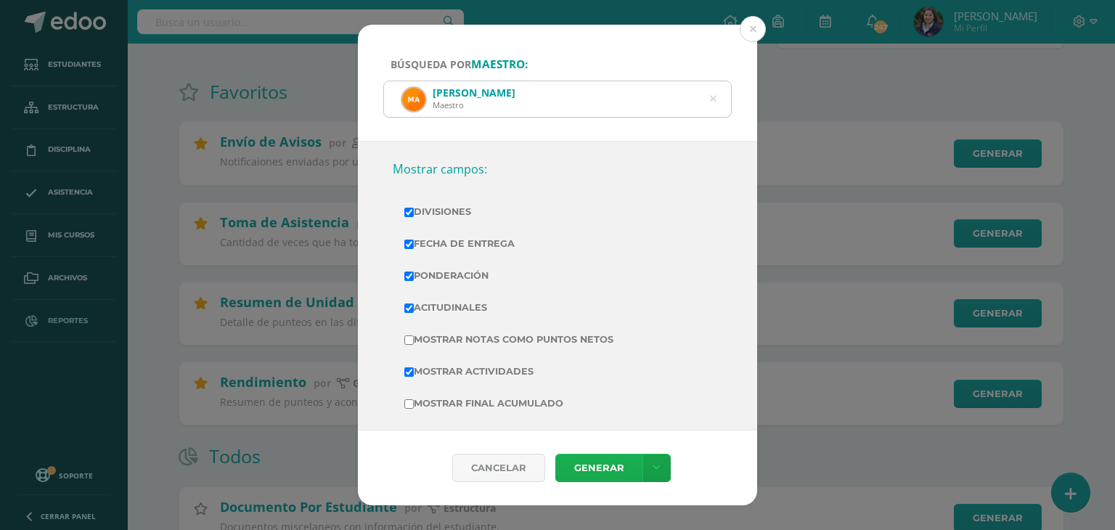
click at [610, 468] on link "Generar" at bounding box center [598, 468] width 87 height 28
